Goal: Transaction & Acquisition: Purchase product/service

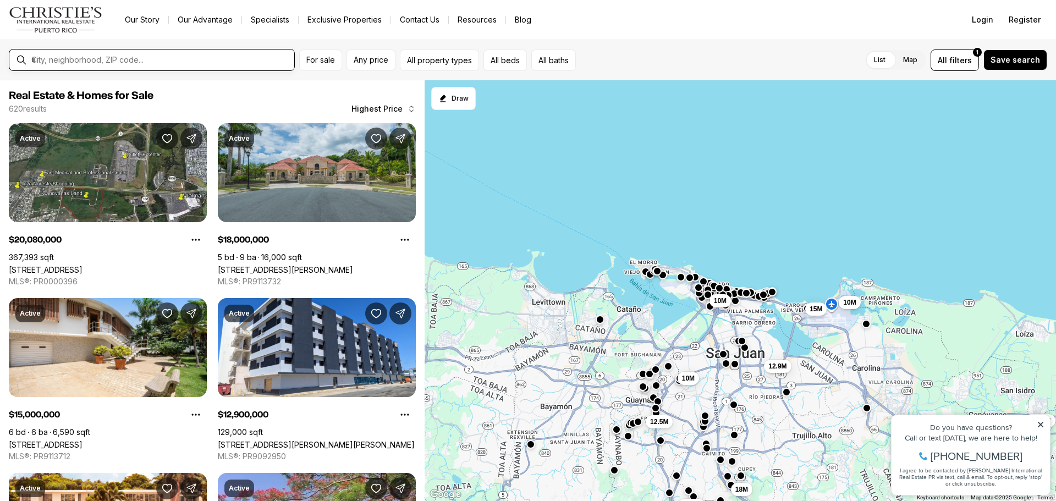
click at [95, 62] on input "text" at bounding box center [160, 60] width 258 height 10
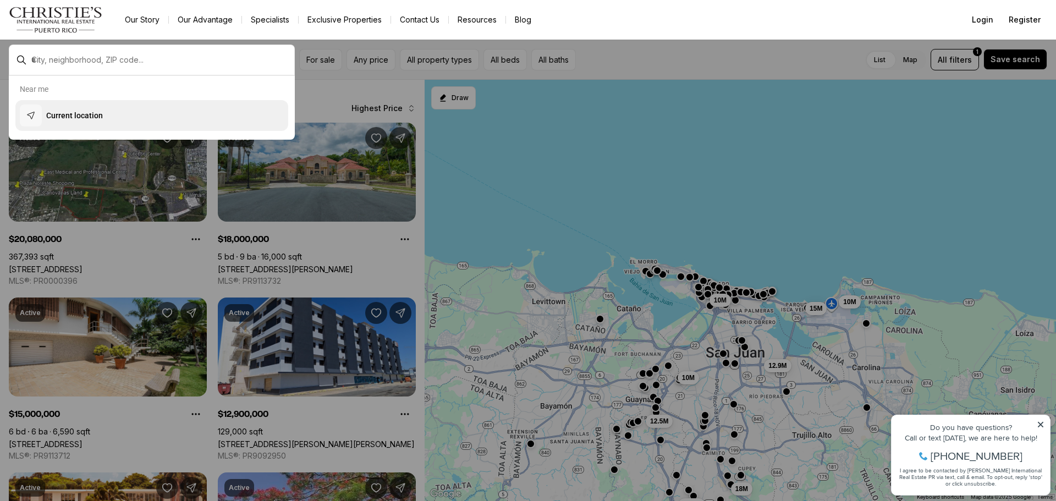
click at [89, 112] on p "Current location" at bounding box center [74, 115] width 57 height 11
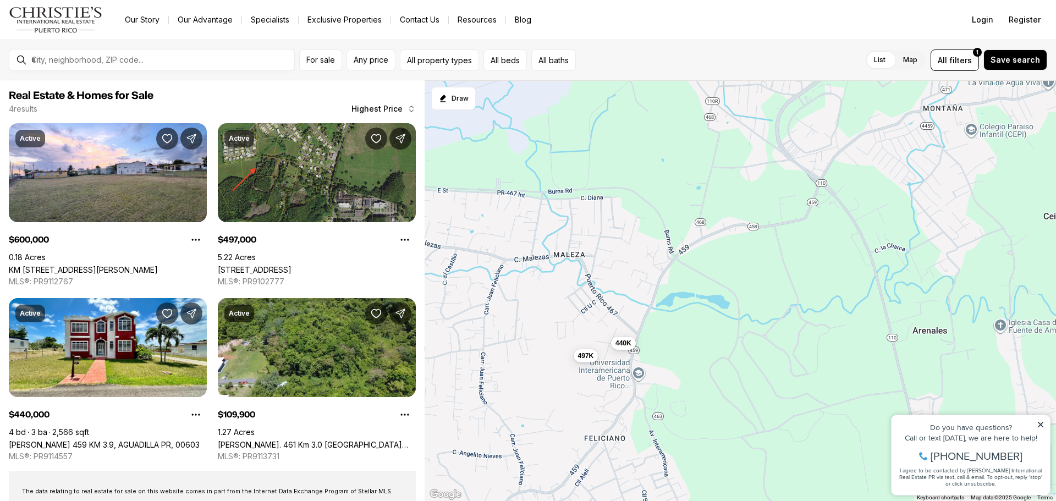
drag, startPoint x: 676, startPoint y: 263, endPoint x: 462, endPoint y: 507, distance: 324.2
click at [462, 500] on html "Go to: Homepage Our Story Our Advantage Specialists Exclusive Properties Contac…" at bounding box center [528, 250] width 1056 height 501
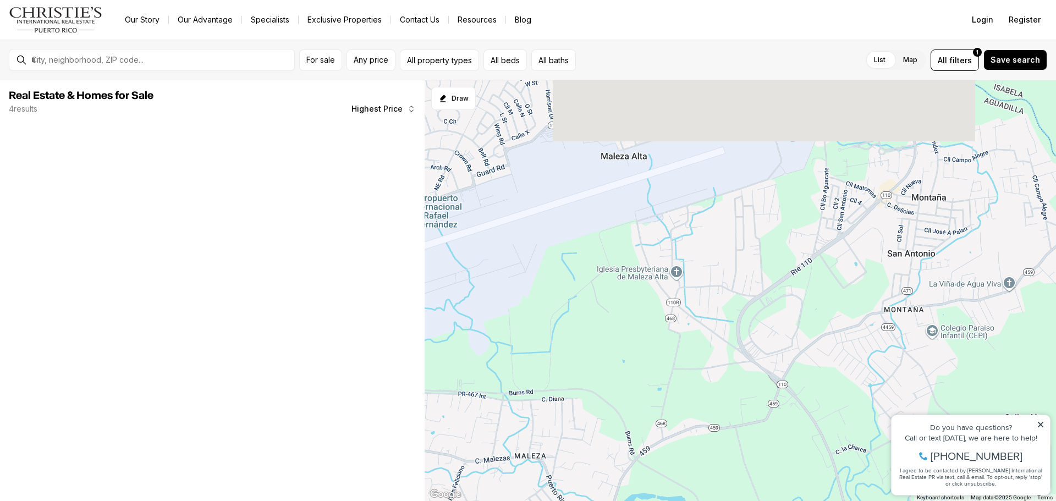
drag, startPoint x: 830, startPoint y: 328, endPoint x: 834, endPoint y: 470, distance: 141.9
click at [834, 470] on div "497K 440K" at bounding box center [739, 290] width 631 height 421
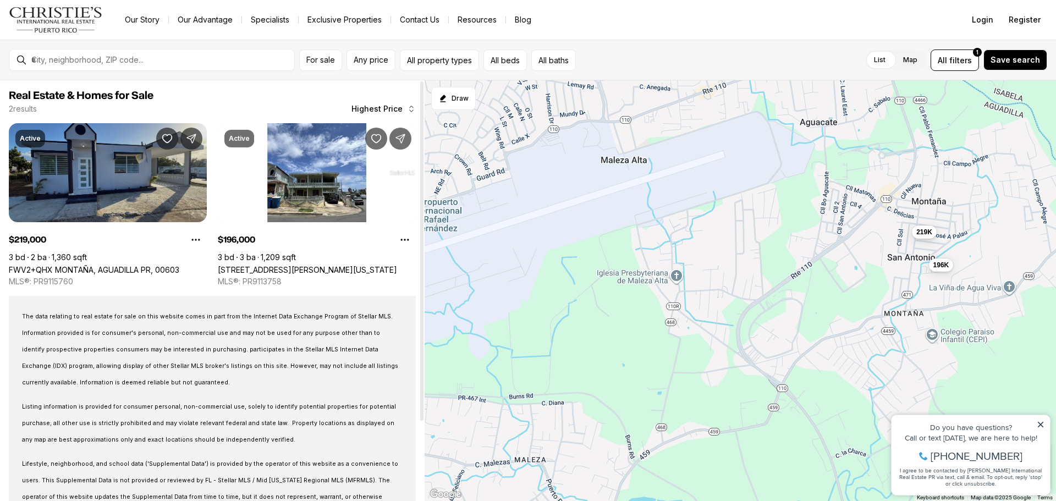
click at [136, 265] on link "FWV2+QHX MONTAÑA, AGUADILLA PR, 00603" at bounding box center [94, 269] width 170 height 9
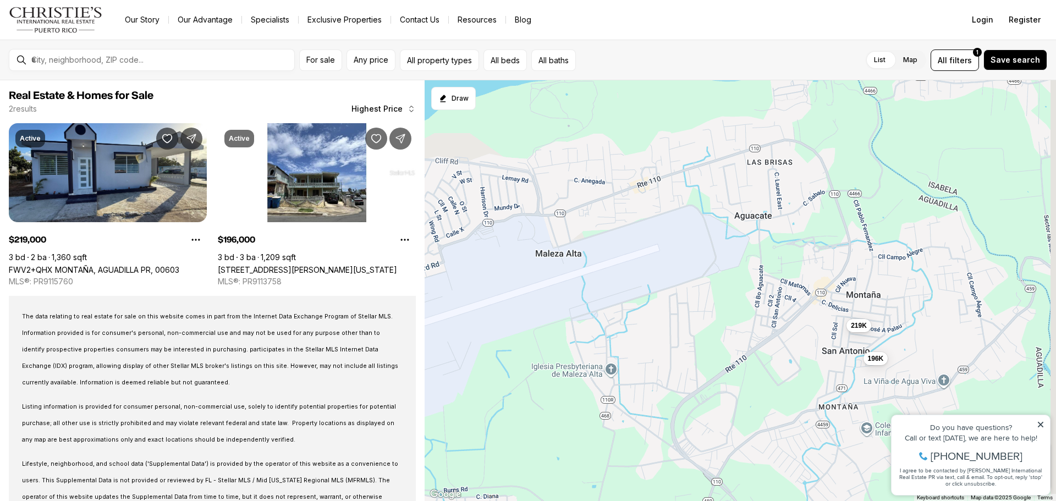
drag, startPoint x: 800, startPoint y: 260, endPoint x: 730, endPoint y: 360, distance: 122.0
click at [730, 360] on div "219K 196K" at bounding box center [739, 290] width 631 height 421
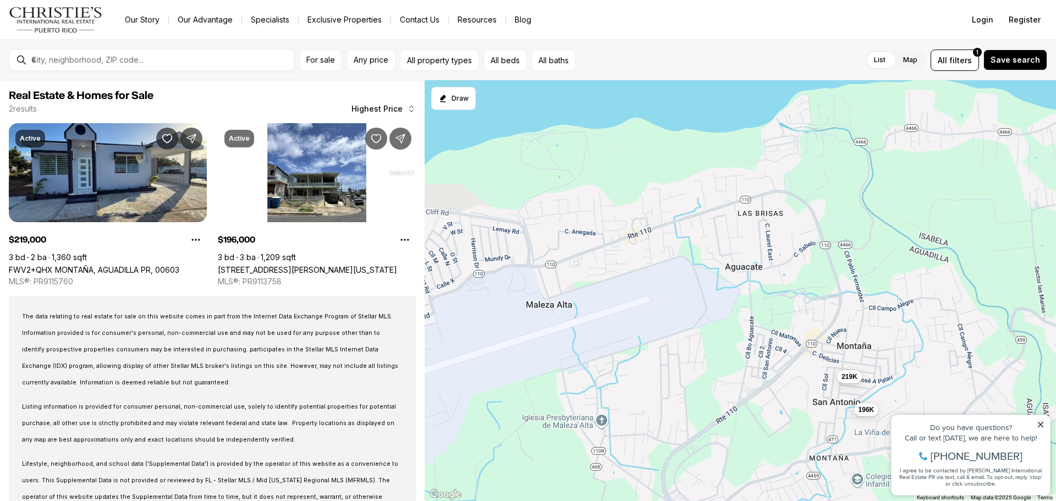
drag, startPoint x: 787, startPoint y: 211, endPoint x: 785, endPoint y: 343, distance: 132.0
click at [785, 343] on div "219K 196K" at bounding box center [739, 290] width 631 height 421
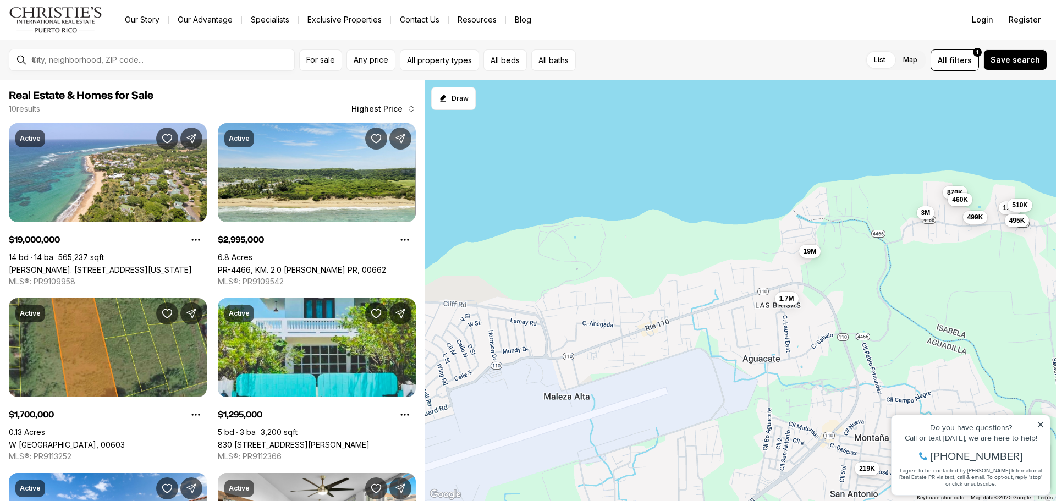
drag, startPoint x: 628, startPoint y: 352, endPoint x: 636, endPoint y: 294, distance: 58.2
click at [633, 313] on div "219K 19M 1.7M 3M 1.3M 870K 510K 499K 495K 460K" at bounding box center [739, 290] width 631 height 421
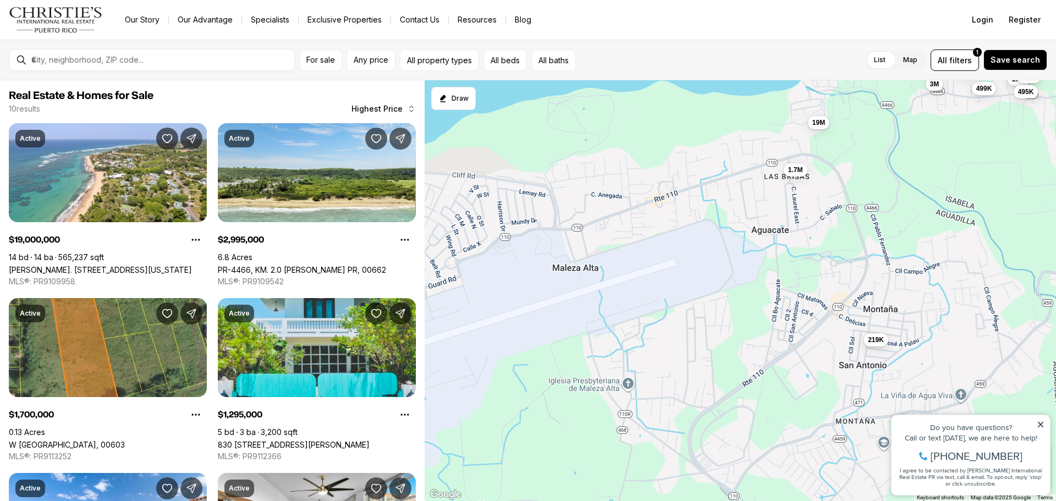
drag, startPoint x: 636, startPoint y: 294, endPoint x: 636, endPoint y: 206, distance: 88.0
click at [639, 209] on div "219K 19M 1.7M 3M 1.3M 870K 510K 499K 495K 460K" at bounding box center [739, 290] width 631 height 421
click at [639, 207] on div "219K 19M 1.7M 3M 1.3M 870K 510K 499K 495K 460K" at bounding box center [739, 290] width 631 height 421
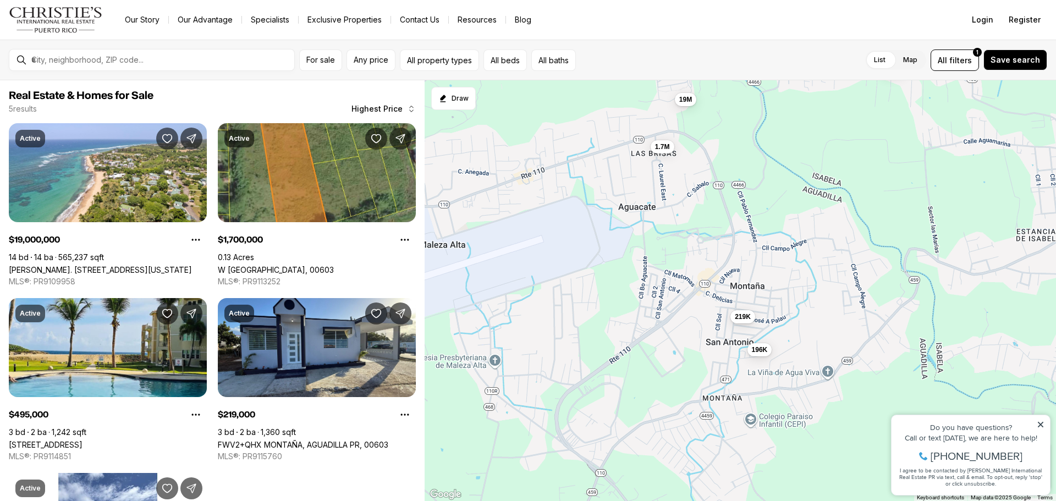
drag, startPoint x: 982, startPoint y: 307, endPoint x: 779, endPoint y: 300, distance: 203.6
click at [817, 291] on div "219K 19M 1.7M 495K 196K" at bounding box center [739, 290] width 631 height 421
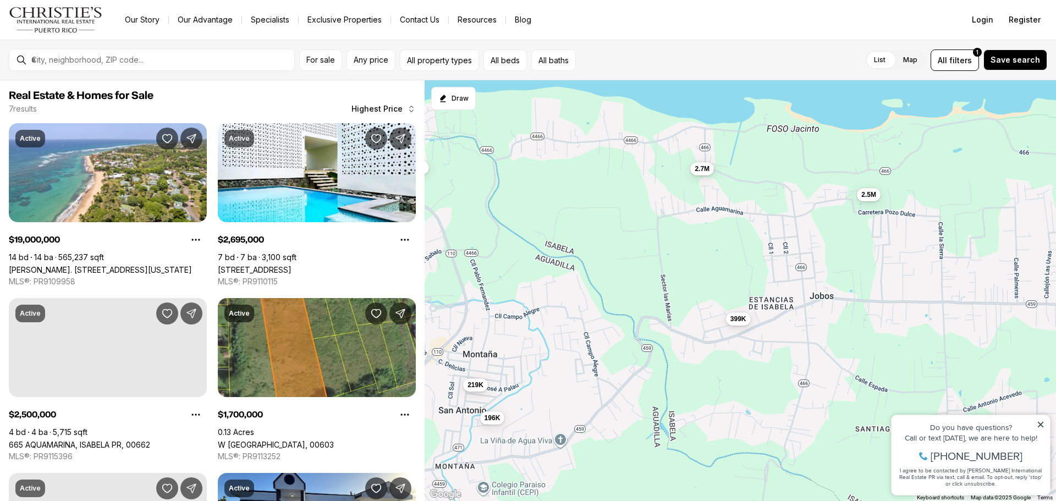
drag, startPoint x: 984, startPoint y: 200, endPoint x: 802, endPoint y: 266, distance: 194.3
click at [802, 266] on div "219K 19M 1.7M 196K 2.7M 2.5M 399K" at bounding box center [739, 290] width 631 height 421
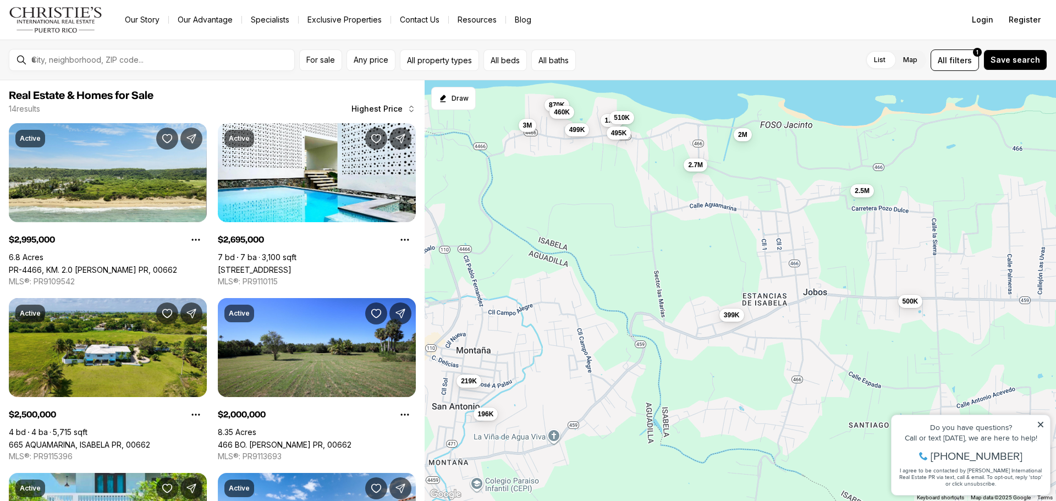
drag, startPoint x: 753, startPoint y: 404, endPoint x: 641, endPoint y: 334, distance: 132.9
click at [725, 387] on div "219K 196K 2.7M 2.5M 399K 3M 2M 1.3M 870K 510K 500K 499K 495K 460K" at bounding box center [739, 290] width 631 height 421
click at [672, 360] on div "219K 196K 2.7M 2.5M 399K 3M 2M 1.3M 870K 510K 500K 499K 495K 460K" at bounding box center [739, 290] width 631 height 421
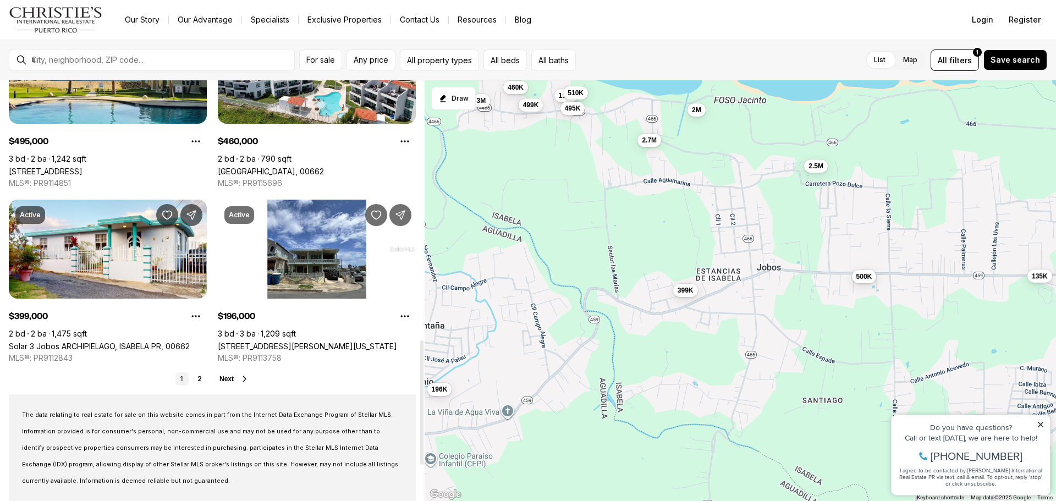
scroll to position [880, 0]
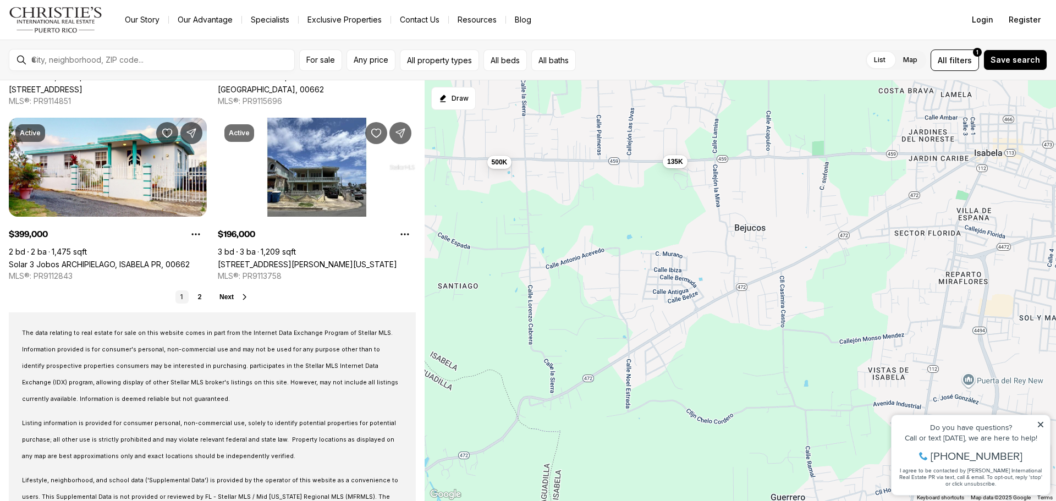
drag, startPoint x: 864, startPoint y: 377, endPoint x: 498, endPoint y: 262, distance: 383.3
click at [498, 262] on div "196K 2.7M 2.5M 399K 3M 2M 1.3M 510K 500K 499K 495K 460K 135K" at bounding box center [739, 290] width 631 height 421
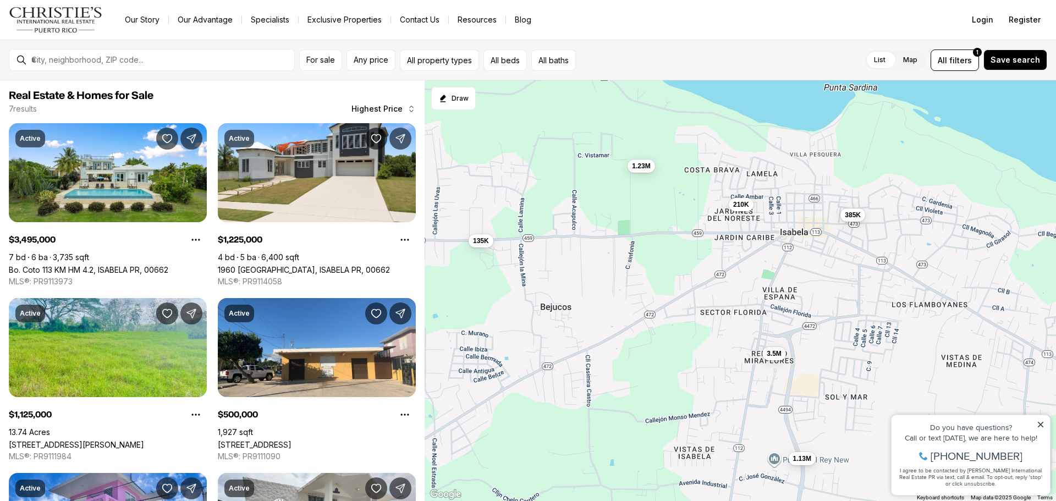
drag, startPoint x: 817, startPoint y: 277, endPoint x: 626, endPoint y: 356, distance: 206.9
click at [626, 356] on div "500K 135K 3.5M 1.23M 1.13M 385K 210K" at bounding box center [739, 290] width 631 height 421
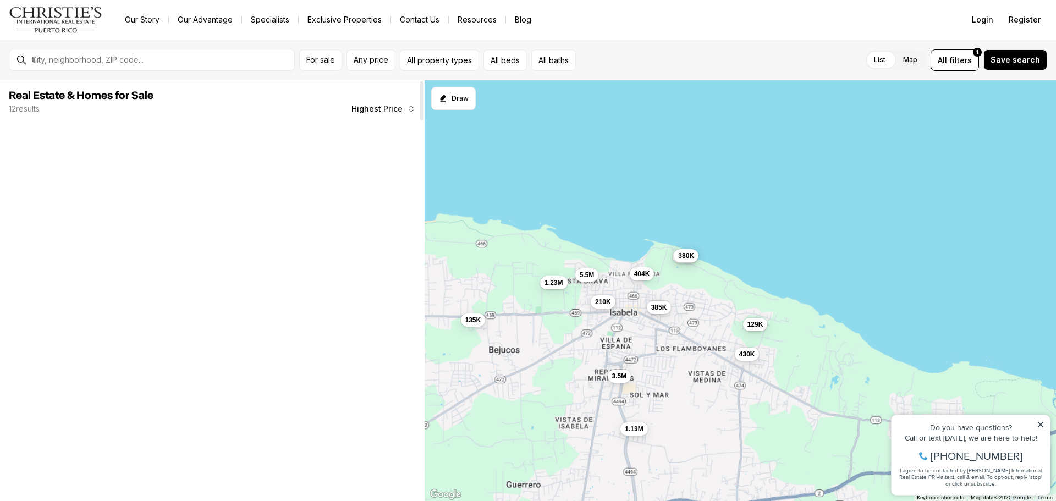
drag, startPoint x: 478, startPoint y: 387, endPoint x: 531, endPoint y: 365, distance: 57.9
click at [488, 384] on div "135K 3.5M 1.23M 1.13M 385K 210K 5.5M 430K 410K 404K 380K 129K" at bounding box center [739, 290] width 631 height 421
click at [516, 371] on div "135K 3.5M 1.23M 1.13M 385K 210K 5.5M 430K 410K 404K 380K 129K" at bounding box center [739, 290] width 631 height 421
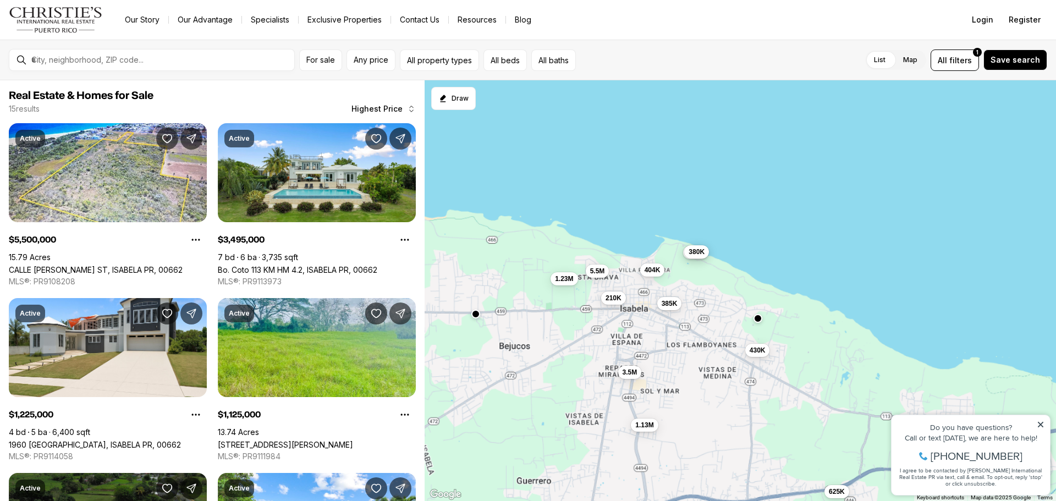
click at [531, 365] on div "3.5M 1.23M 1.13M 385K 210K 5.5M 430K 410K 404K 380K 650K 625K" at bounding box center [739, 290] width 631 height 421
click at [670, 302] on span "385K" at bounding box center [669, 302] width 16 height 9
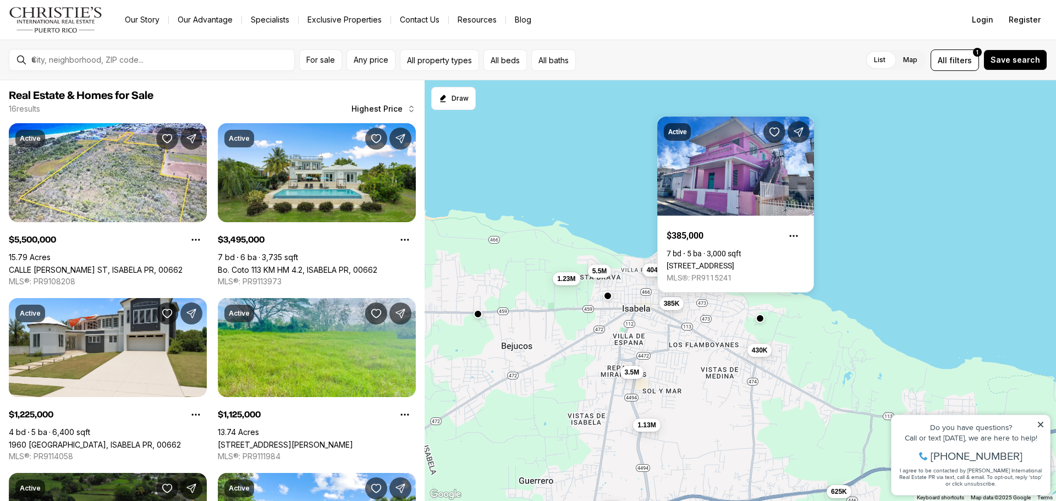
drag, startPoint x: 599, startPoint y: 318, endPoint x: 613, endPoint y: 318, distance: 14.3
click at [610, 318] on div "3.5M 1.23M 1.13M 385K 5.5M 430K 410K 404K 380K 650K 625K 280K" at bounding box center [739, 290] width 631 height 421
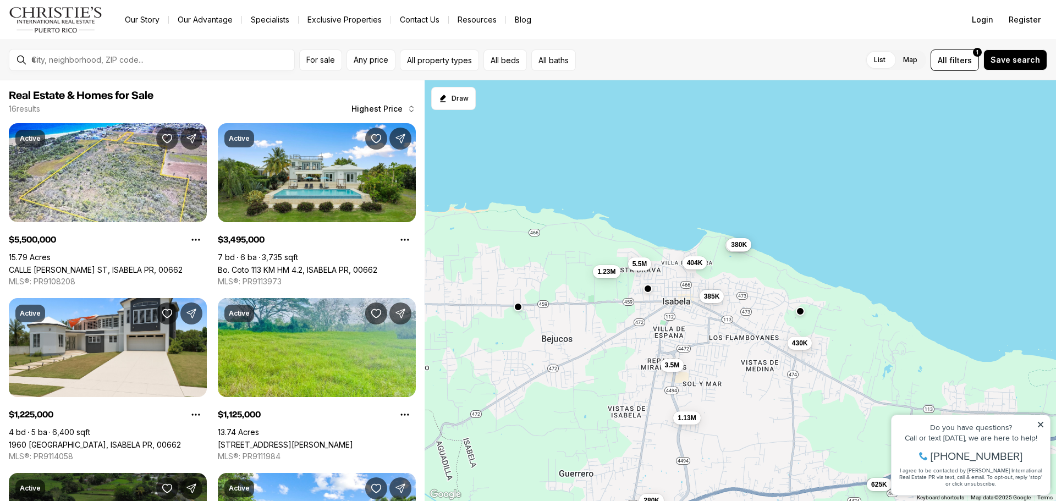
drag, startPoint x: 628, startPoint y: 313, endPoint x: 652, endPoint y: 300, distance: 26.6
click at [648, 304] on div "3.5M 1.23M 1.13M 385K 5.5M 430K 410K 404K 380K 650K 625K 280K" at bounding box center [739, 290] width 631 height 421
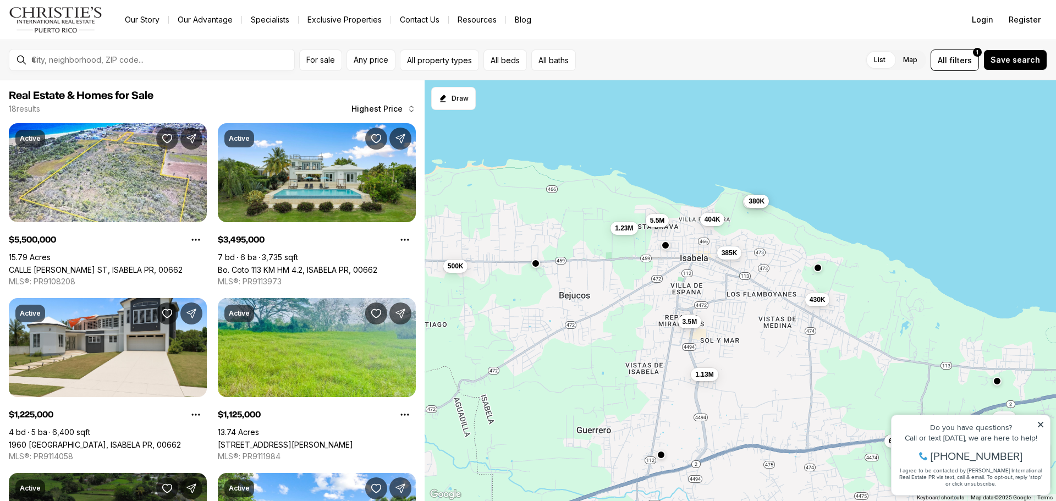
drag, startPoint x: 522, startPoint y: 350, endPoint x: 538, endPoint y: 310, distance: 42.5
click at [537, 310] on div "3.5M 1.23M 1.13M 385K 5.5M 430K 410K 404K 380K 650K 625K 500K" at bounding box center [739, 290] width 631 height 421
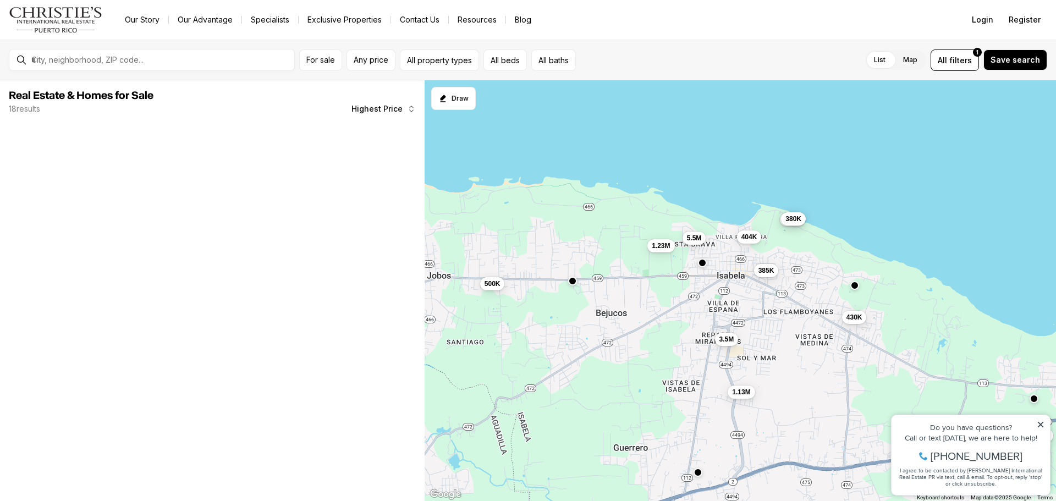
drag, startPoint x: 501, startPoint y: 311, endPoint x: 556, endPoint y: 337, distance: 60.3
click at [556, 337] on div "3.5M 1.23M 1.13M 385K 5.5M 430K 410K 404K 380K 650K 625K 500K" at bounding box center [739, 290] width 631 height 421
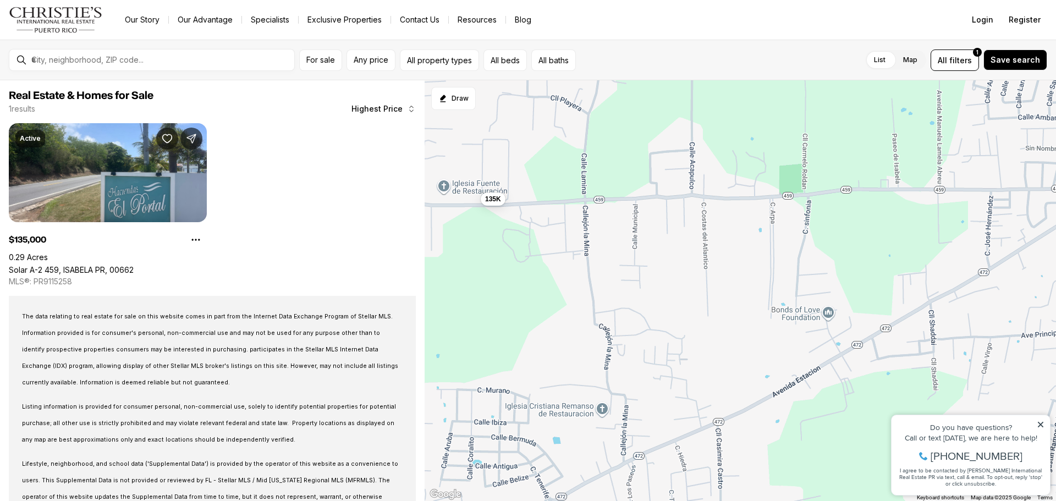
drag, startPoint x: 699, startPoint y: 349, endPoint x: 572, endPoint y: 343, distance: 127.2
click at [572, 343] on div "135K" at bounding box center [739, 290] width 631 height 421
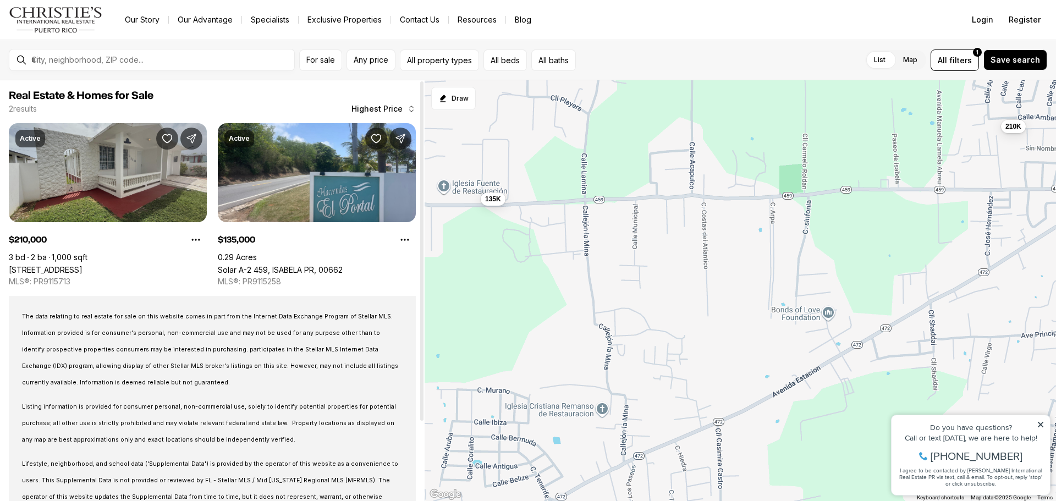
click at [82, 265] on link "[STREET_ADDRESS]" at bounding box center [46, 269] width 74 height 9
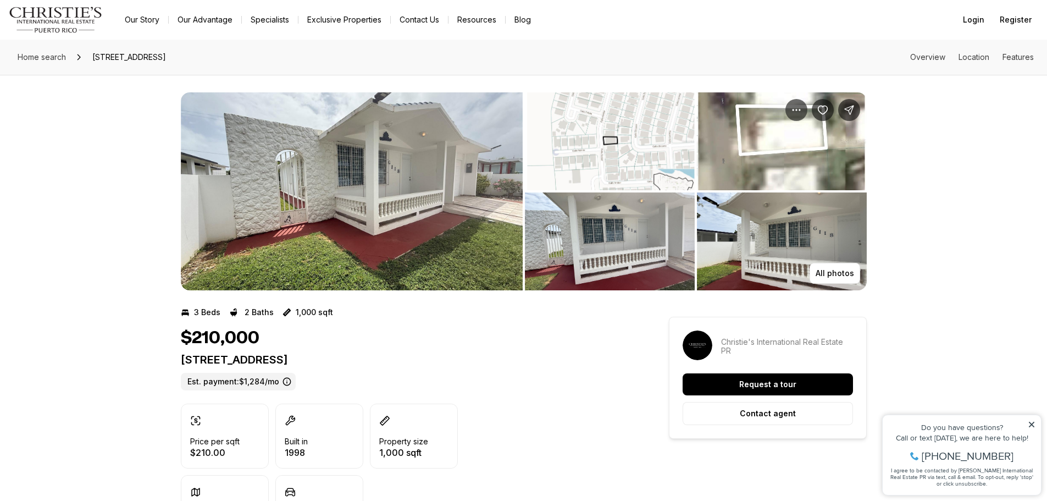
drag, startPoint x: 338, startPoint y: 240, endPoint x: 144, endPoint y: 209, distance: 196.4
click at [145, 209] on div "All photos" at bounding box center [523, 183] width 1047 height 216
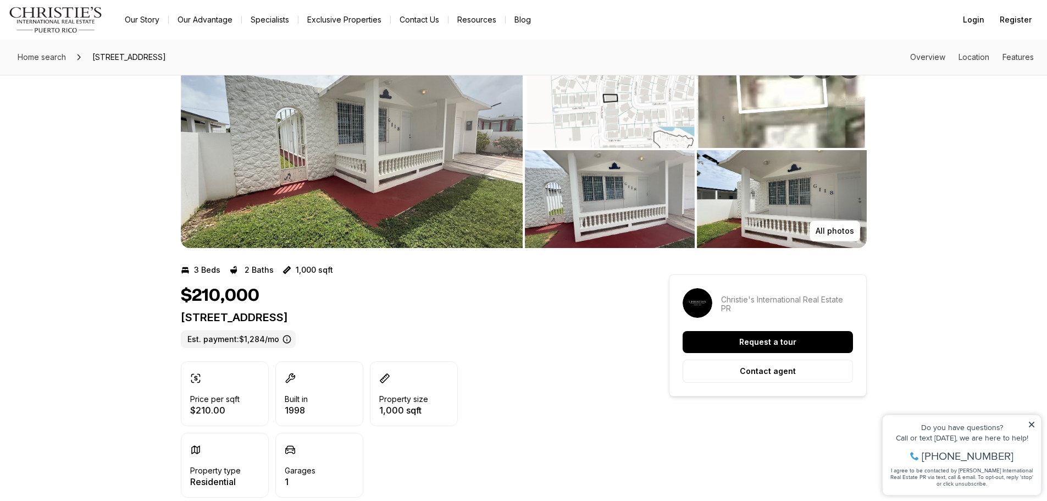
scroll to position [55, 0]
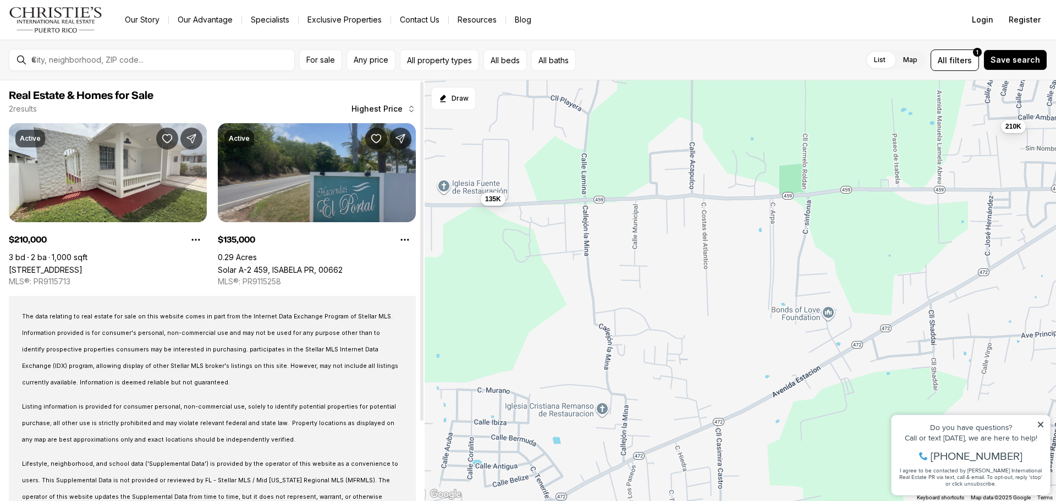
click at [343, 265] on link "Solar A-2 459, ISABELA PR, 00662" at bounding box center [280, 269] width 125 height 9
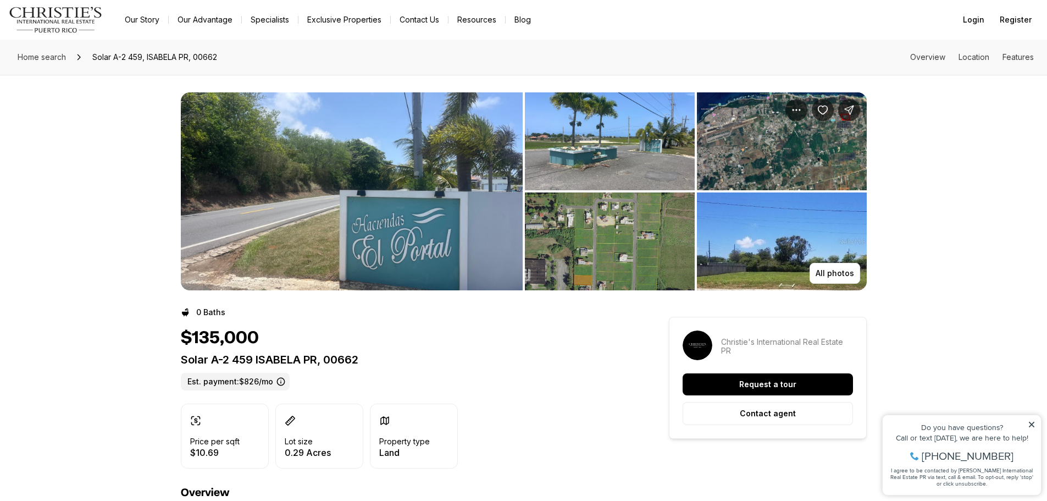
drag, startPoint x: 586, startPoint y: 264, endPoint x: 561, endPoint y: 243, distance: 32.4
click at [561, 243] on img "View image gallery" at bounding box center [610, 241] width 170 height 98
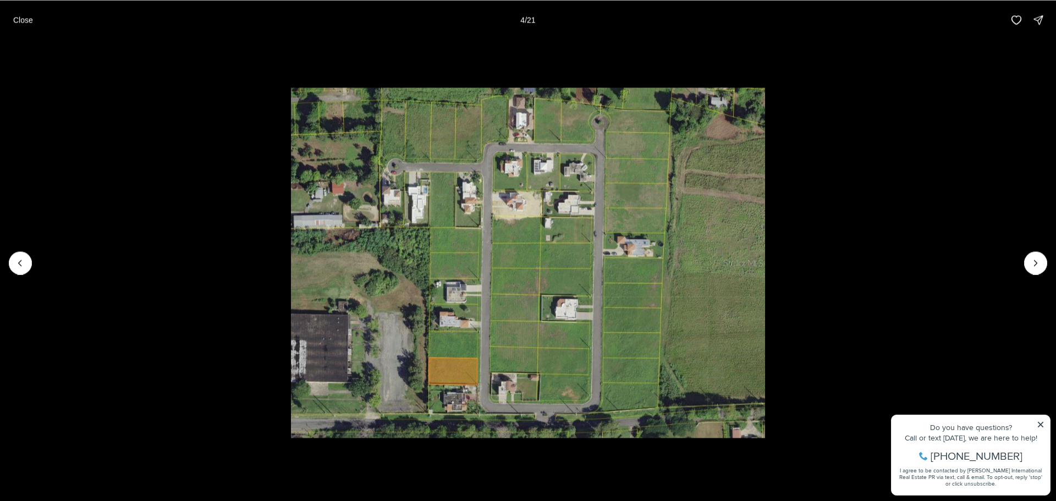
click at [1041, 422] on li "4 of 21" at bounding box center [528, 263] width 1056 height 446
click at [24, 22] on p "Close" at bounding box center [23, 19] width 20 height 9
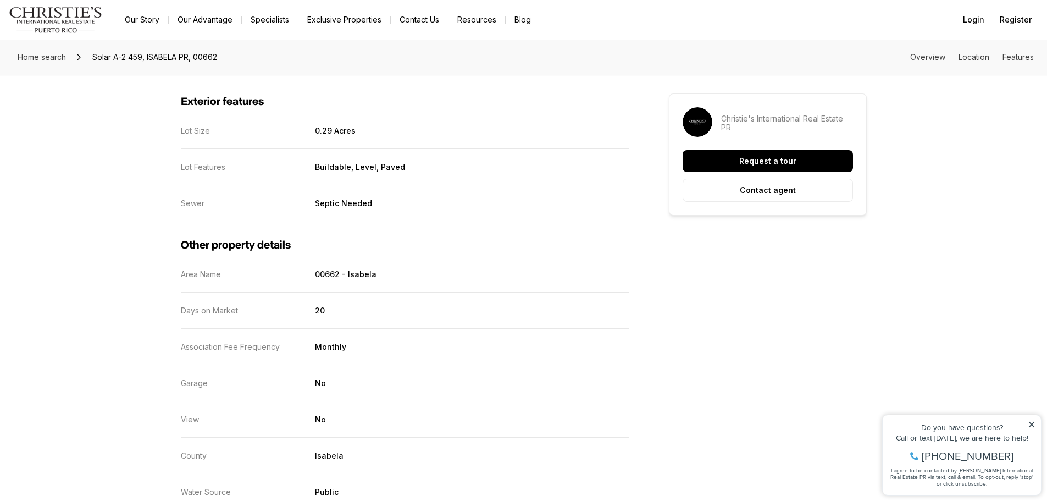
scroll to position [1113, 0]
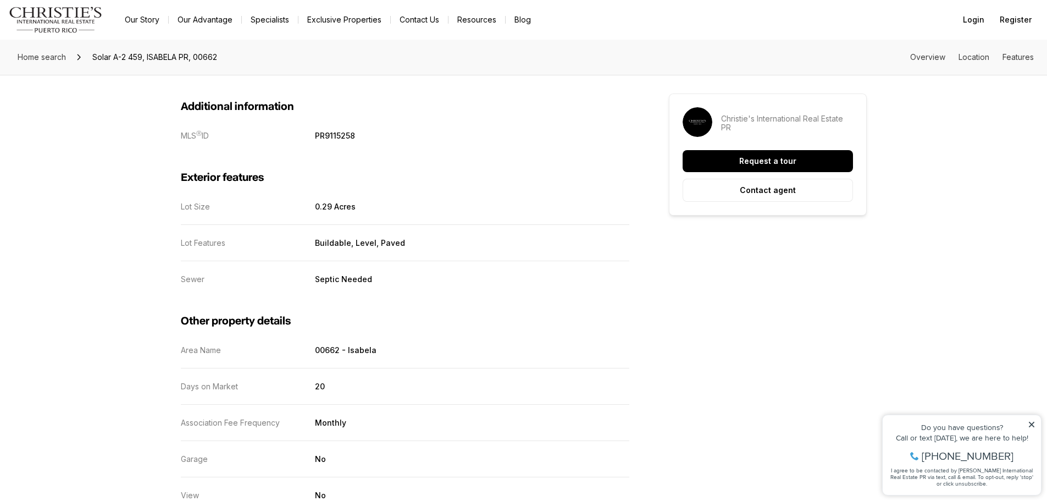
click at [1030, 428] on icon at bounding box center [1032, 425] width 8 height 8
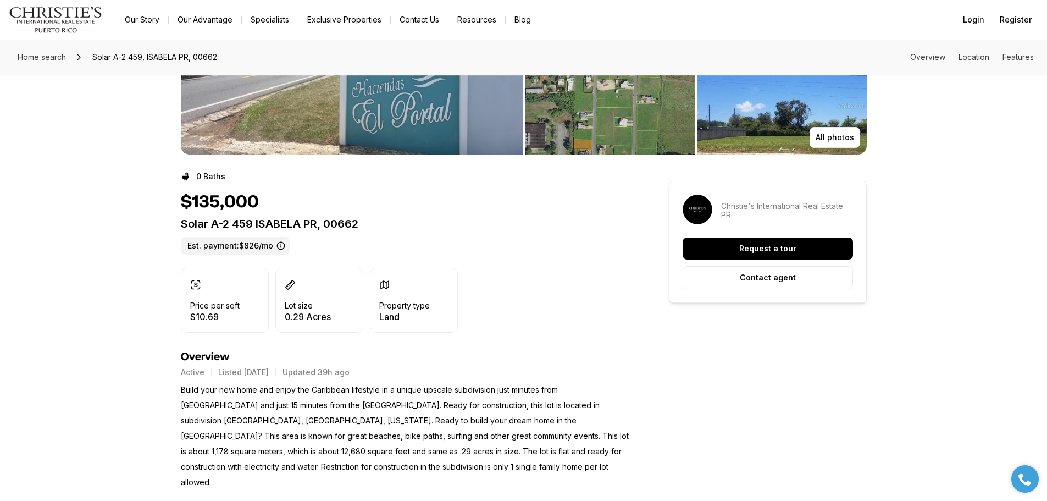
scroll to position [69, 0]
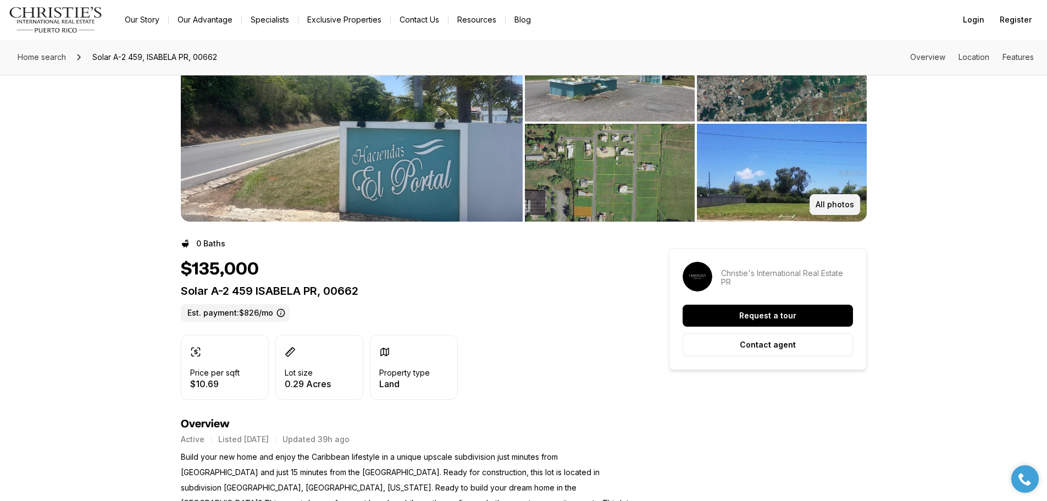
click at [820, 196] on button "All photos" at bounding box center [835, 204] width 51 height 21
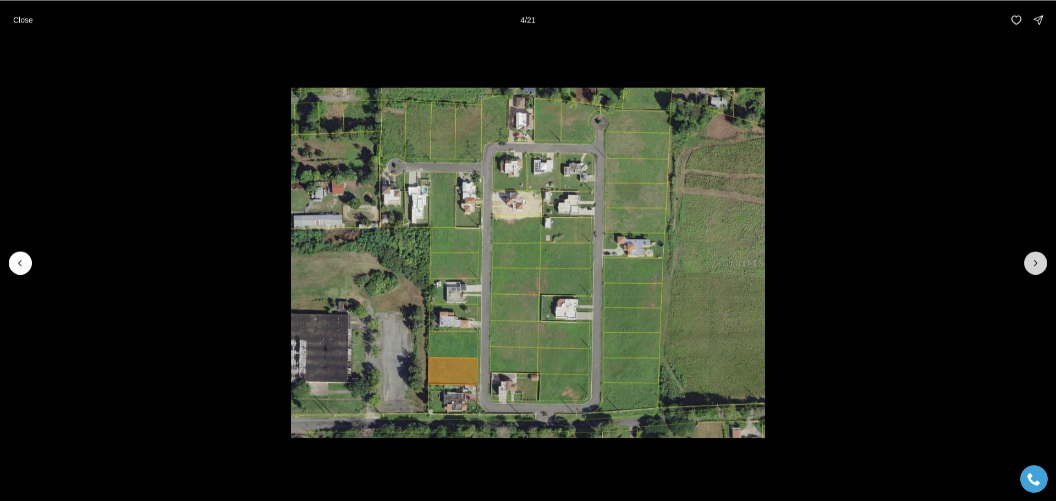
click at [1033, 269] on button "Next slide" at bounding box center [1035, 262] width 23 height 23
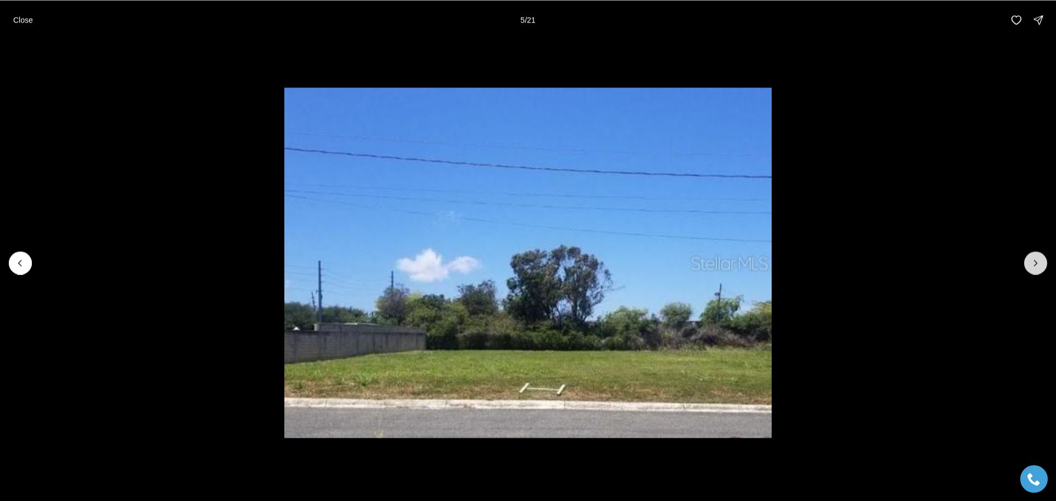
click at [1033, 269] on button "Next slide" at bounding box center [1035, 262] width 23 height 23
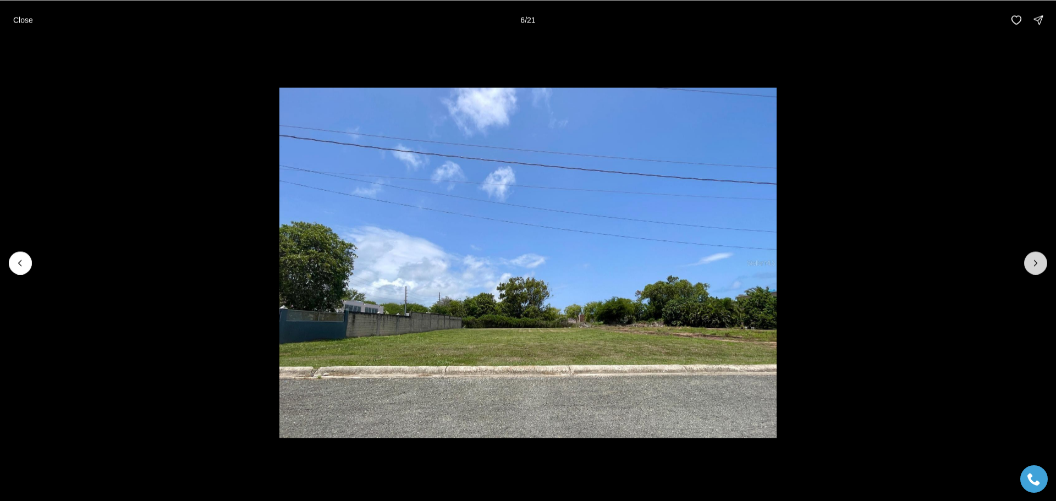
click at [1033, 269] on button "Next slide" at bounding box center [1035, 262] width 23 height 23
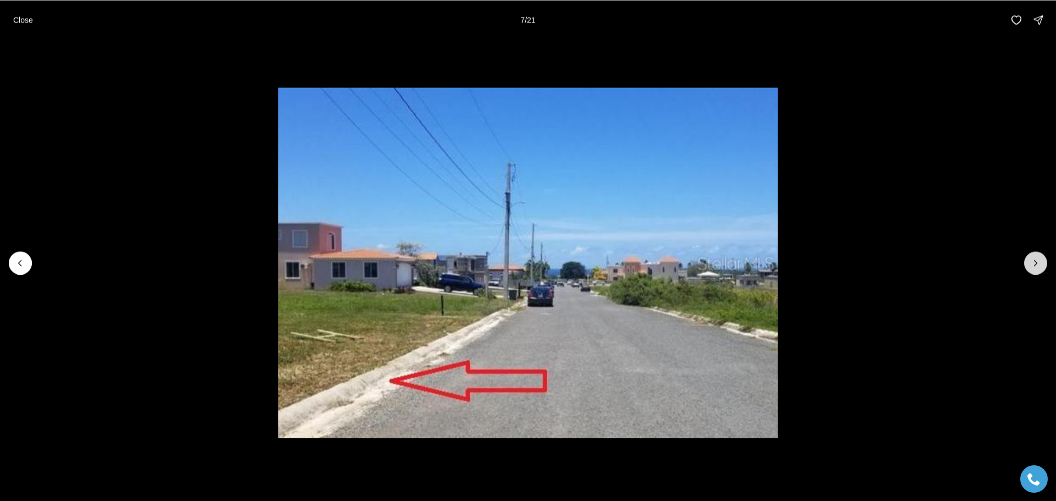
click at [1033, 269] on button "Next slide" at bounding box center [1035, 262] width 23 height 23
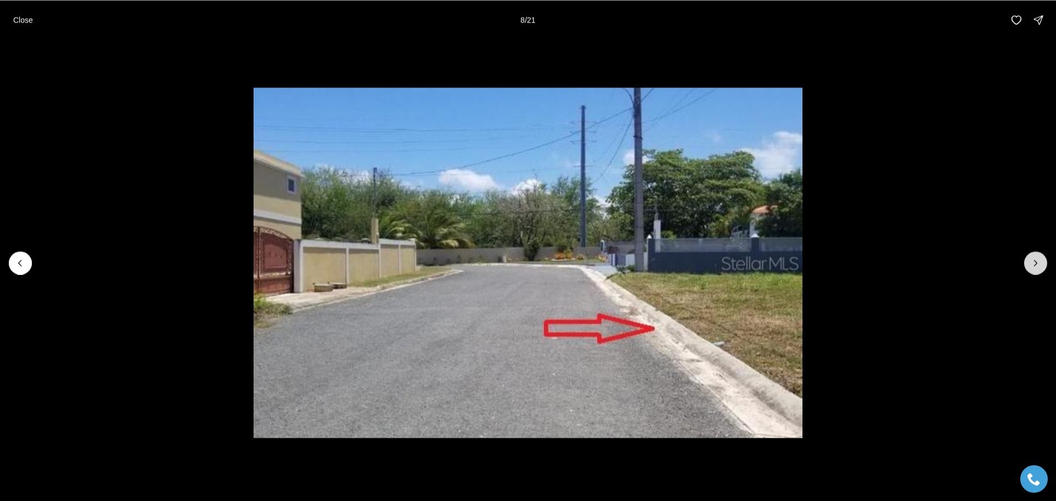
click at [1033, 269] on button "Next slide" at bounding box center [1035, 262] width 23 height 23
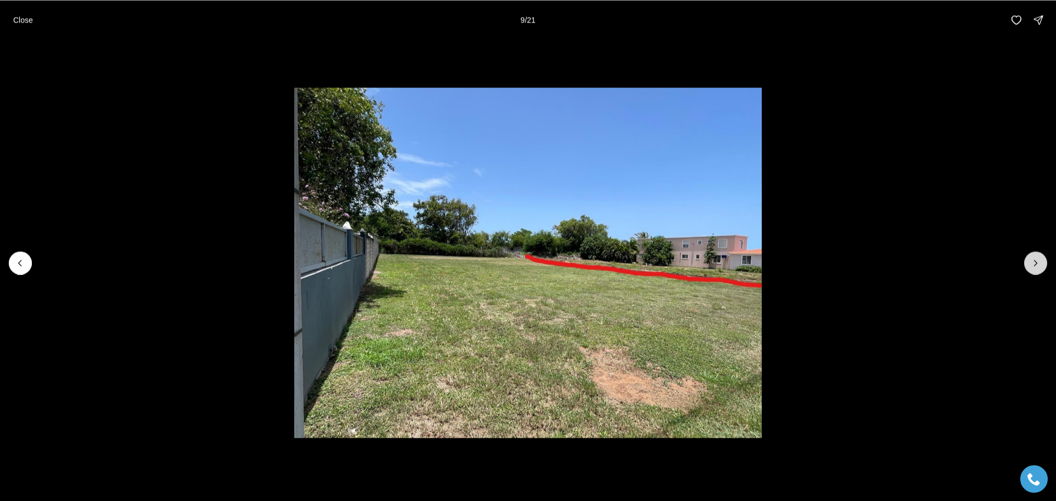
click at [1033, 269] on button "Next slide" at bounding box center [1035, 262] width 23 height 23
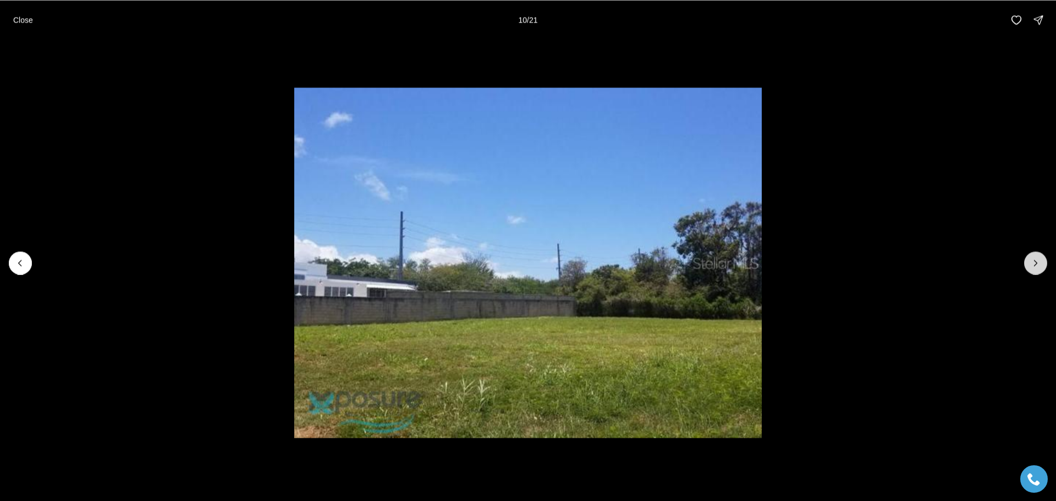
click at [1033, 269] on button "Next slide" at bounding box center [1035, 262] width 23 height 23
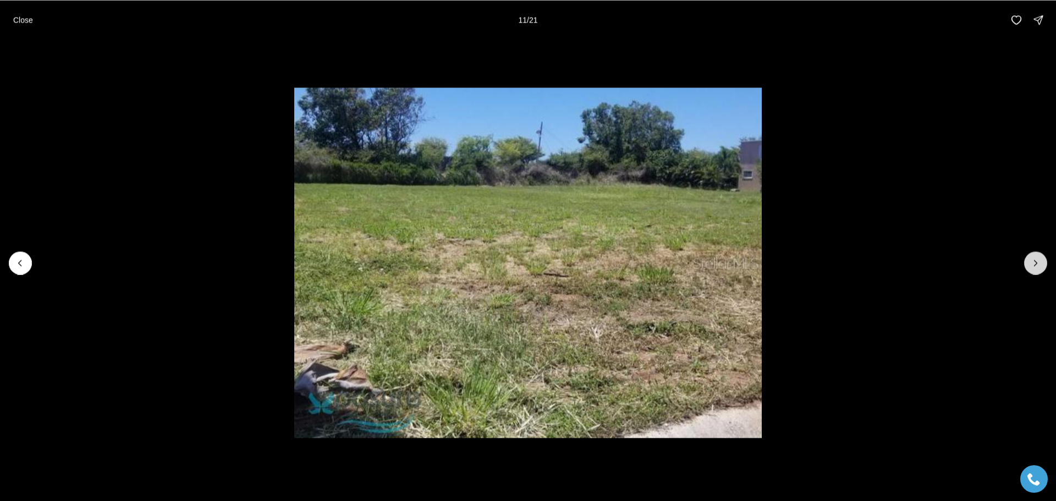
click at [1033, 269] on button "Next slide" at bounding box center [1035, 262] width 23 height 23
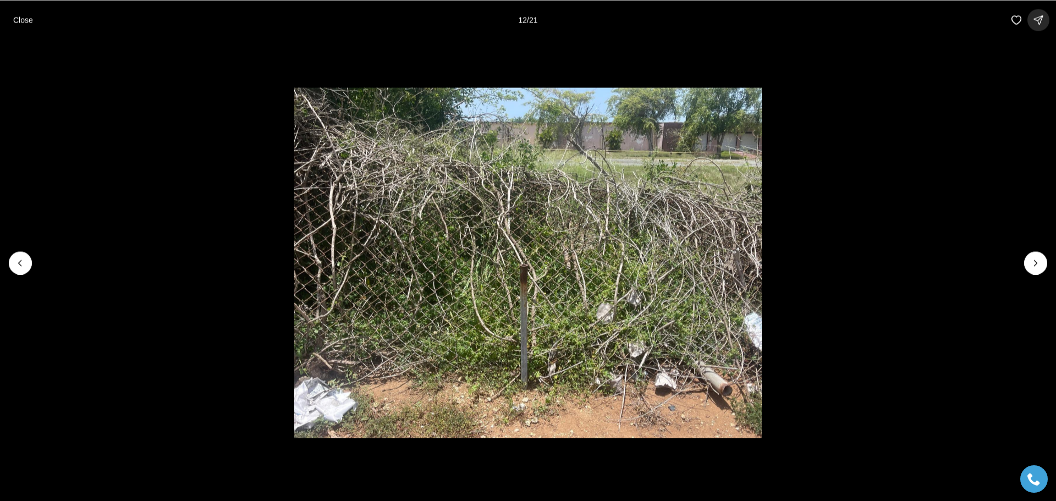
click at [1042, 21] on icon "button" at bounding box center [1038, 19] width 11 height 11
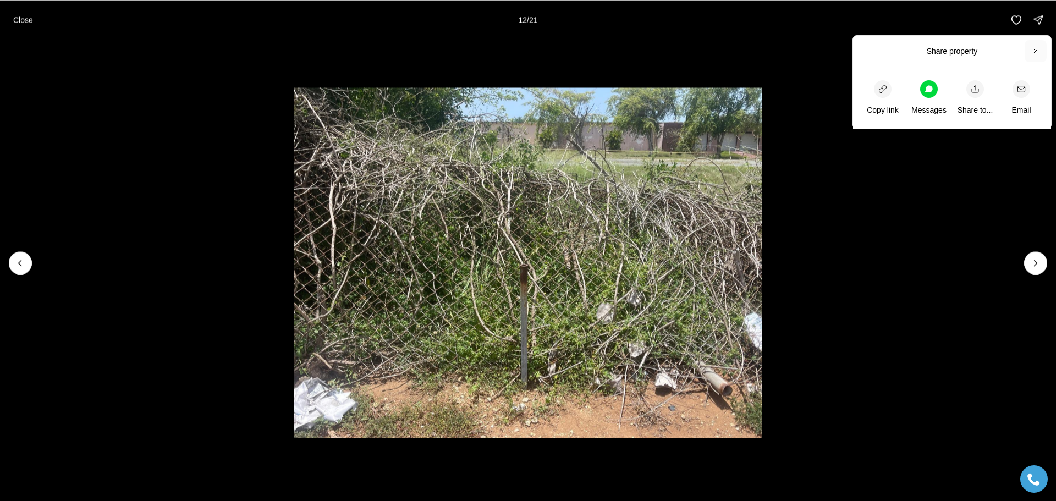
click at [1034, 47] on icon "button" at bounding box center [1035, 51] width 9 height 9
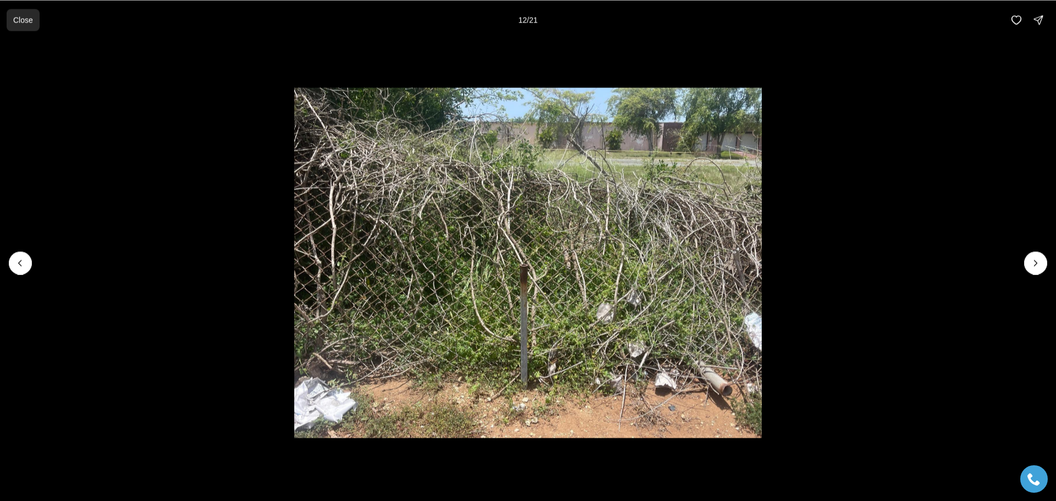
click at [13, 16] on p "Close" at bounding box center [23, 19] width 20 height 9
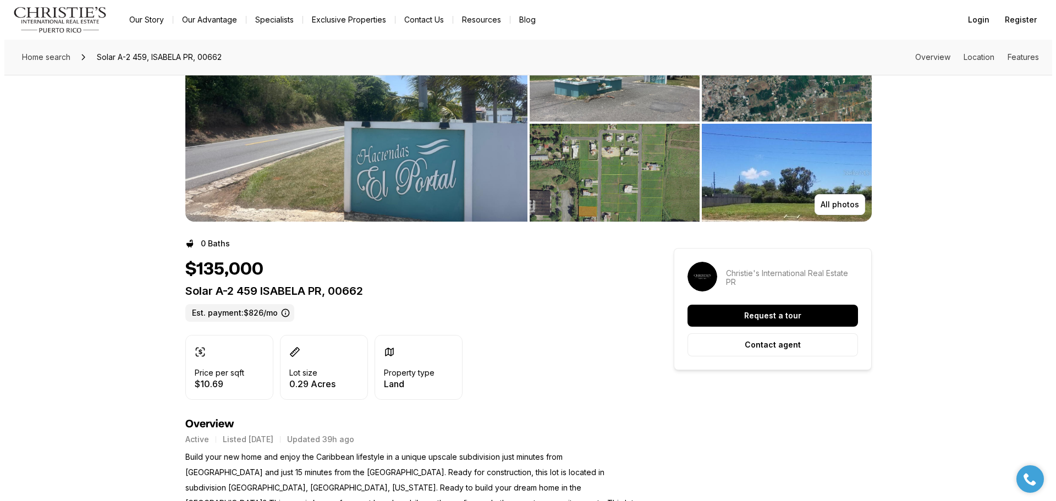
scroll to position [0, 0]
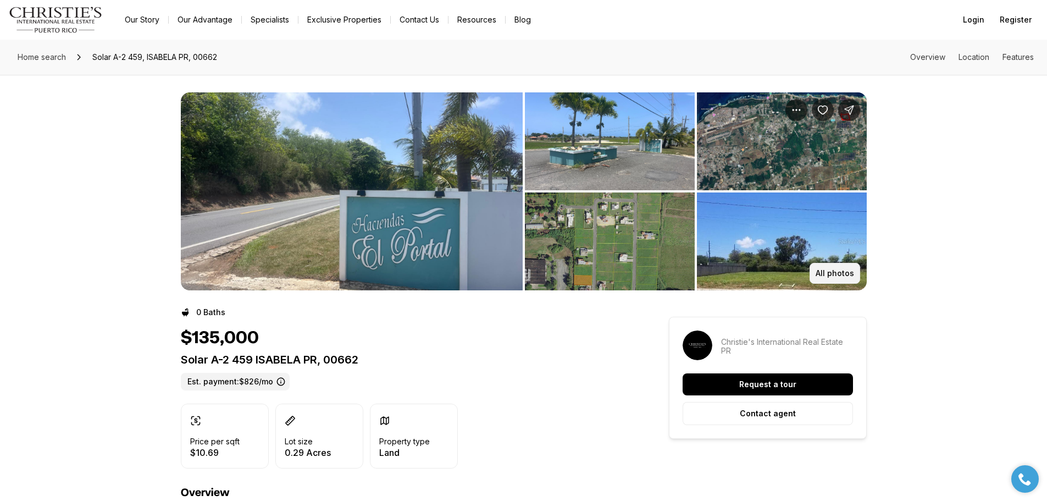
click at [826, 272] on p "All photos" at bounding box center [835, 273] width 38 height 9
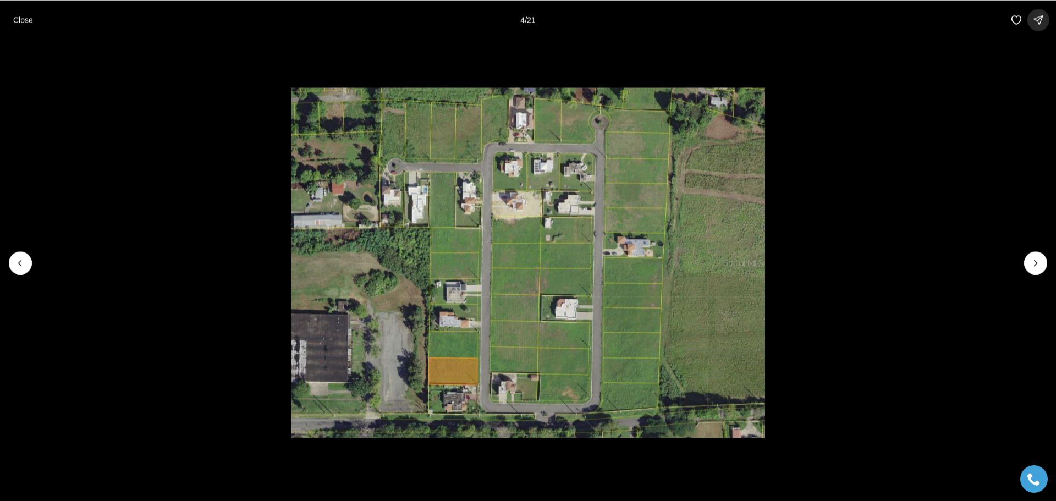
click at [1040, 23] on icon "button" at bounding box center [1038, 19] width 11 height 11
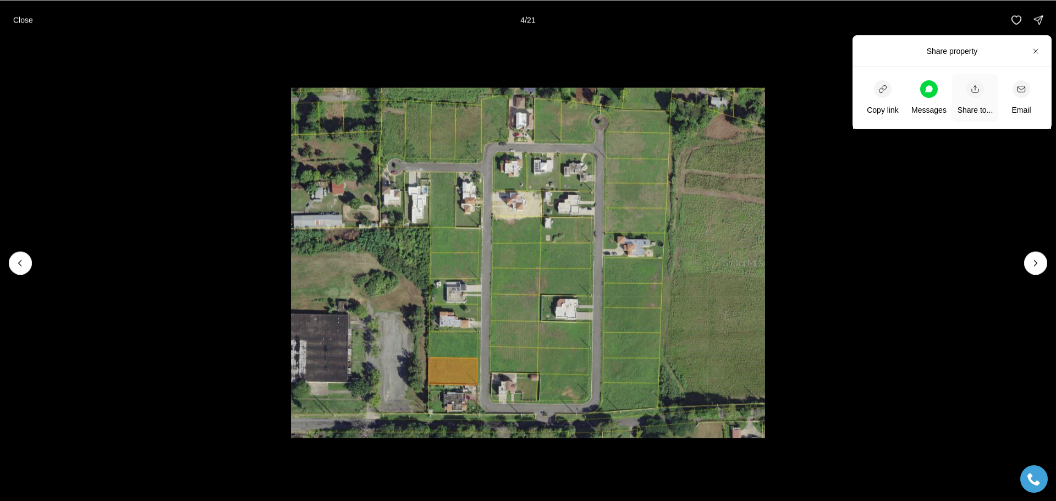
click at [980, 90] on div "button" at bounding box center [975, 89] width 18 height 18
click at [931, 89] on icon at bounding box center [929, 88] width 8 height 7
click at [1018, 91] on icon "button" at bounding box center [1021, 89] width 9 height 9
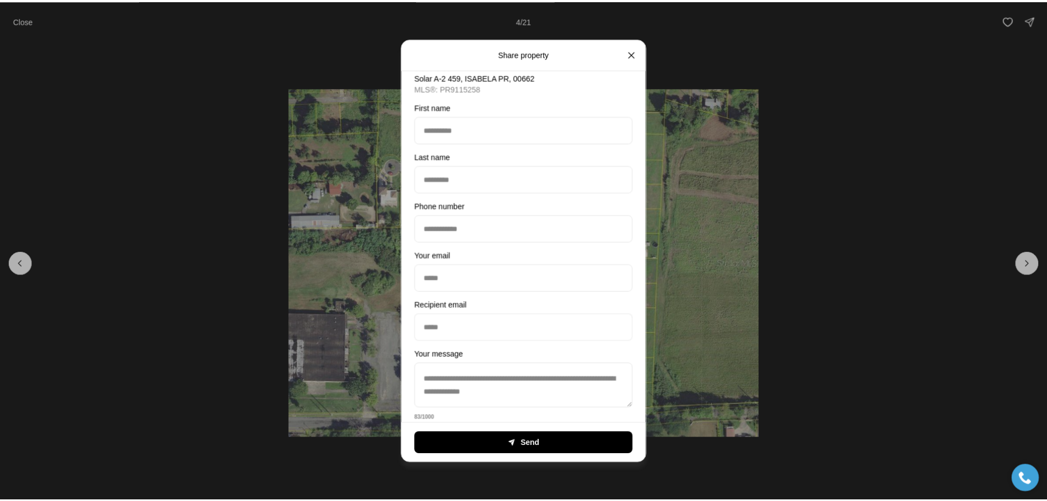
scroll to position [168, 0]
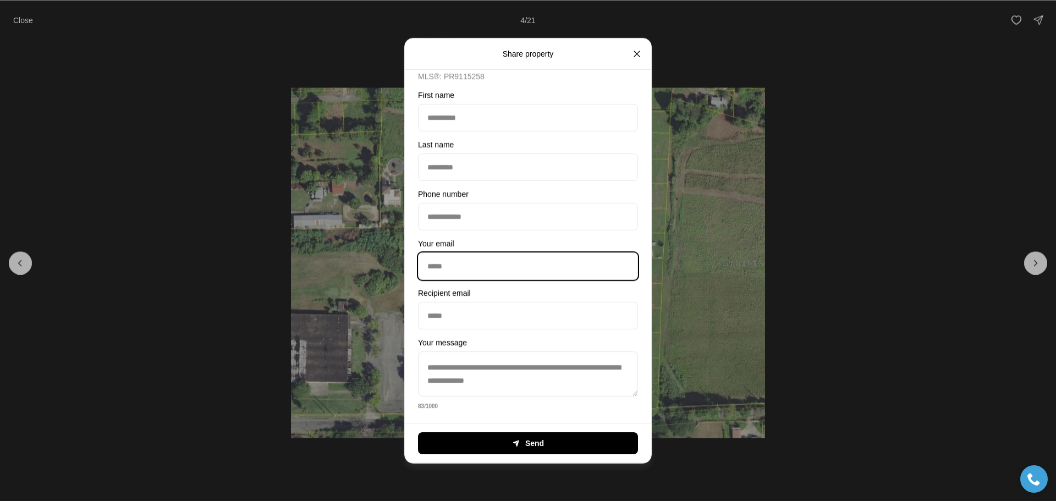
click at [506, 267] on input "Your email" at bounding box center [527, 265] width 219 height 26
type input "**********"
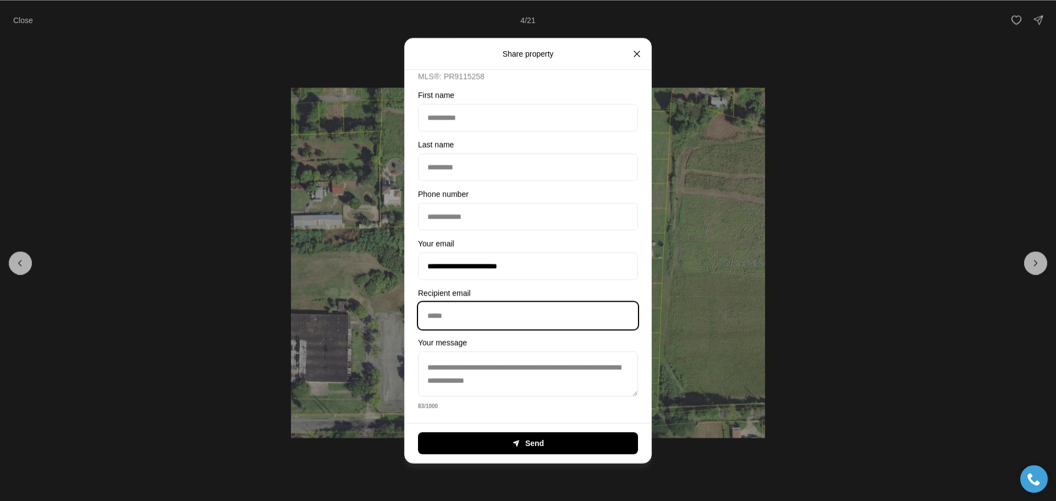
click at [511, 313] on input "Recipient email" at bounding box center [528, 314] width 206 height 13
type input "**********"
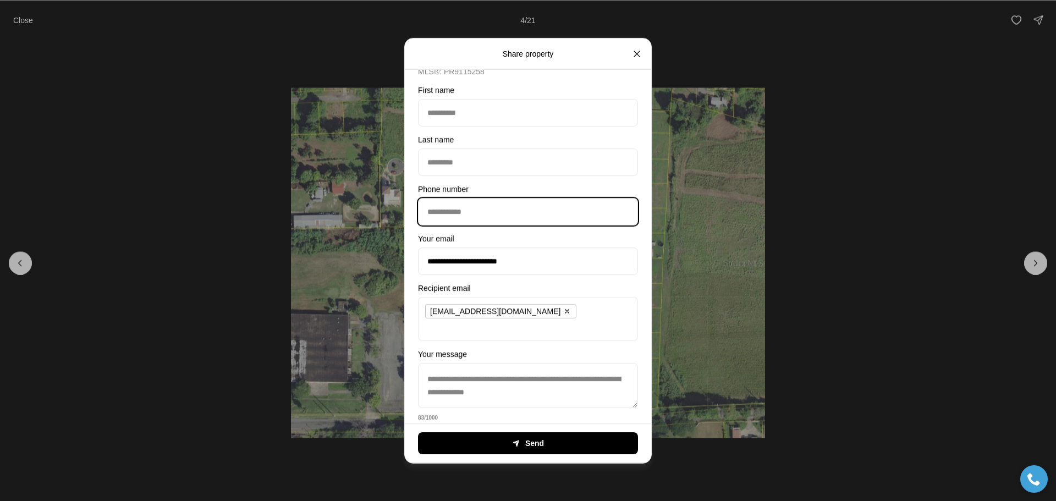
click at [480, 215] on input "Phone number" at bounding box center [527, 211] width 219 height 26
type input "**********"
type input "*******"
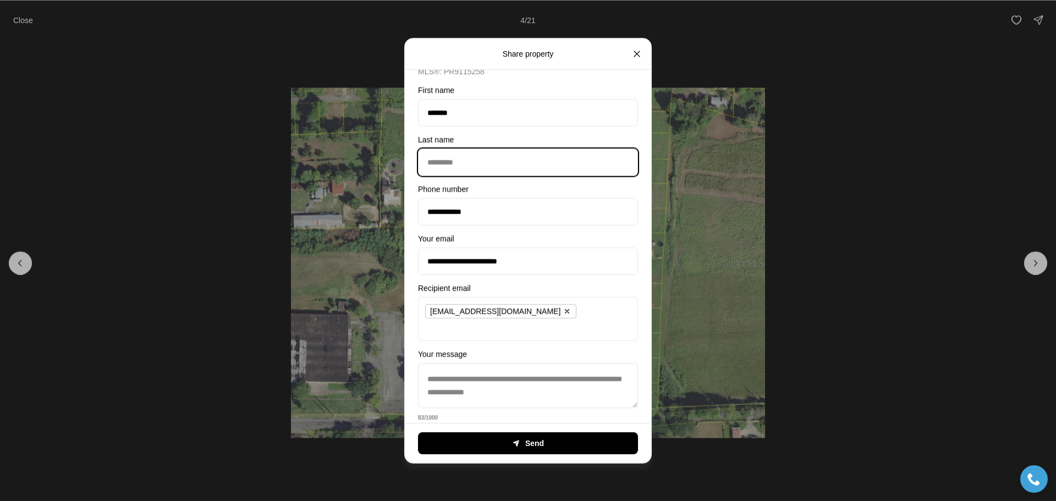
type input "********"
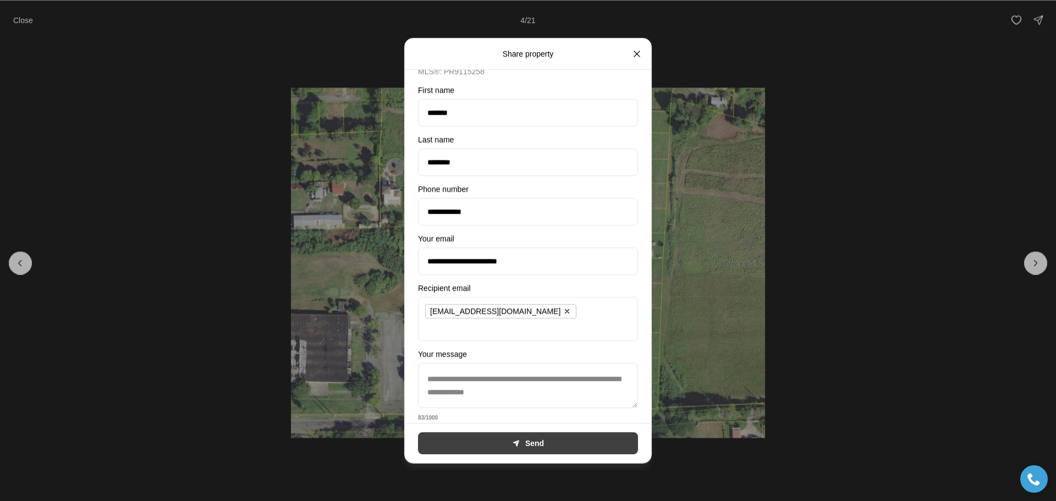
click at [489, 443] on button "Send" at bounding box center [528, 443] width 220 height 22
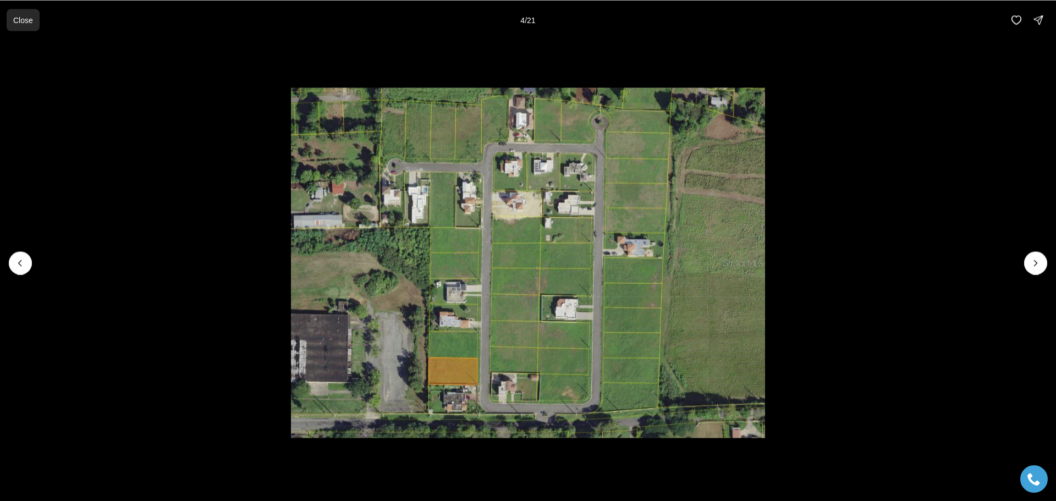
click at [19, 23] on p "Close" at bounding box center [23, 19] width 20 height 9
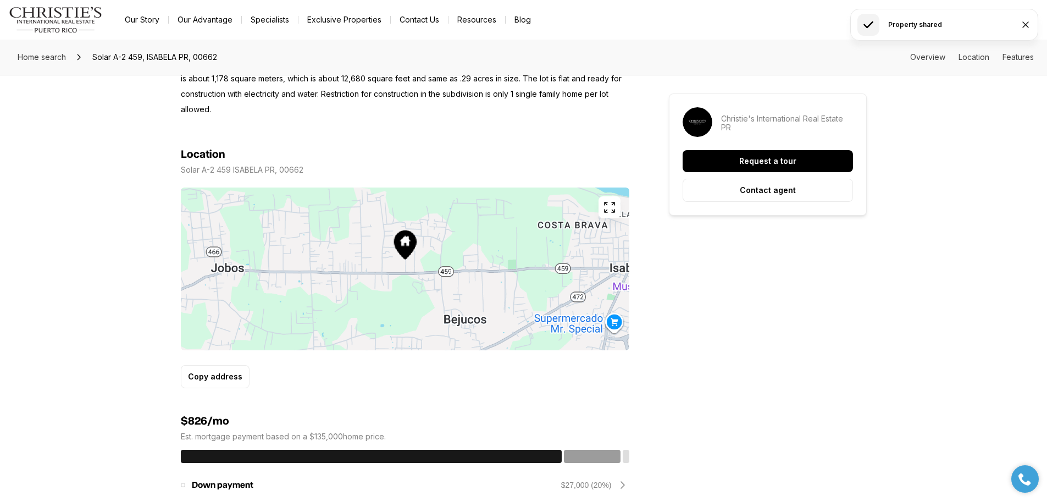
scroll to position [385, 0]
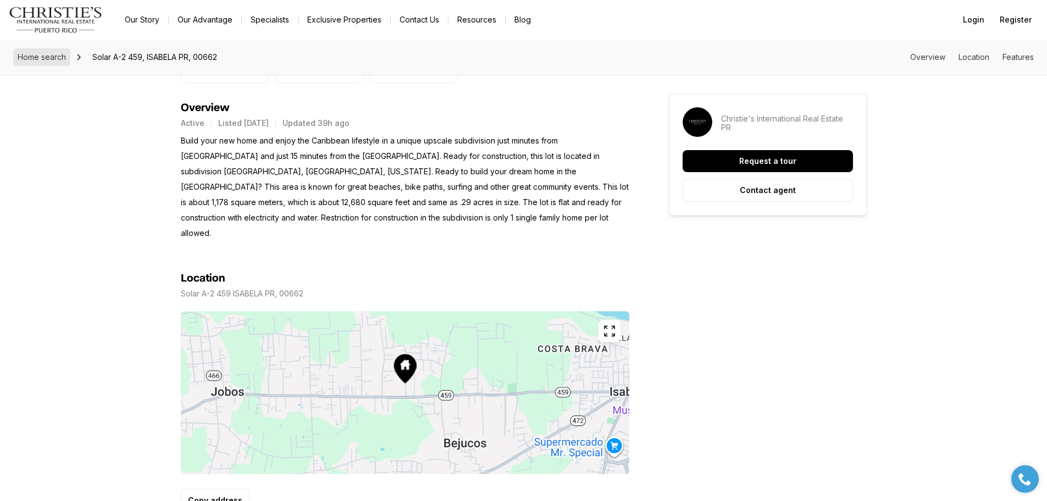
click at [46, 56] on span "Home search" at bounding box center [42, 56] width 48 height 9
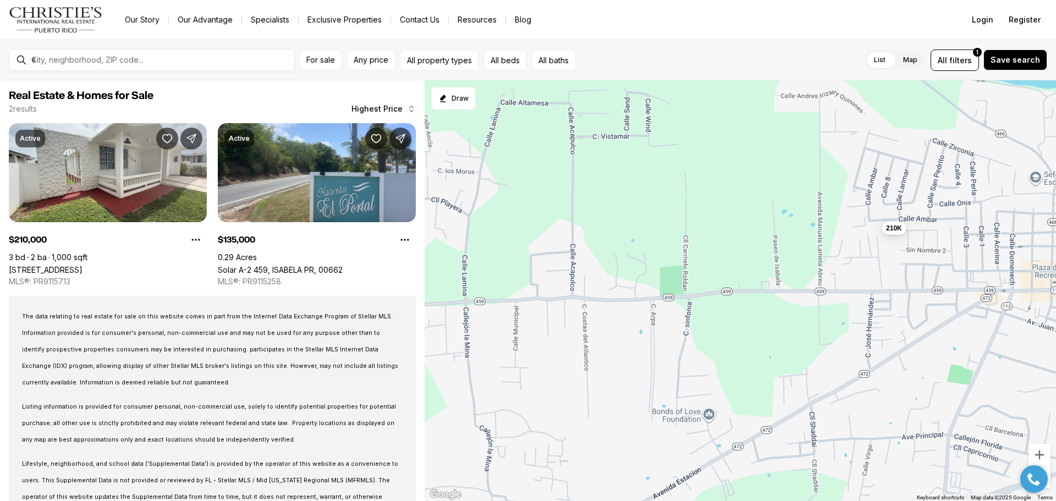
drag, startPoint x: 845, startPoint y: 206, endPoint x: 724, endPoint y: 308, distance: 158.1
click at [724, 308] on div "210K 135K" at bounding box center [739, 290] width 631 height 421
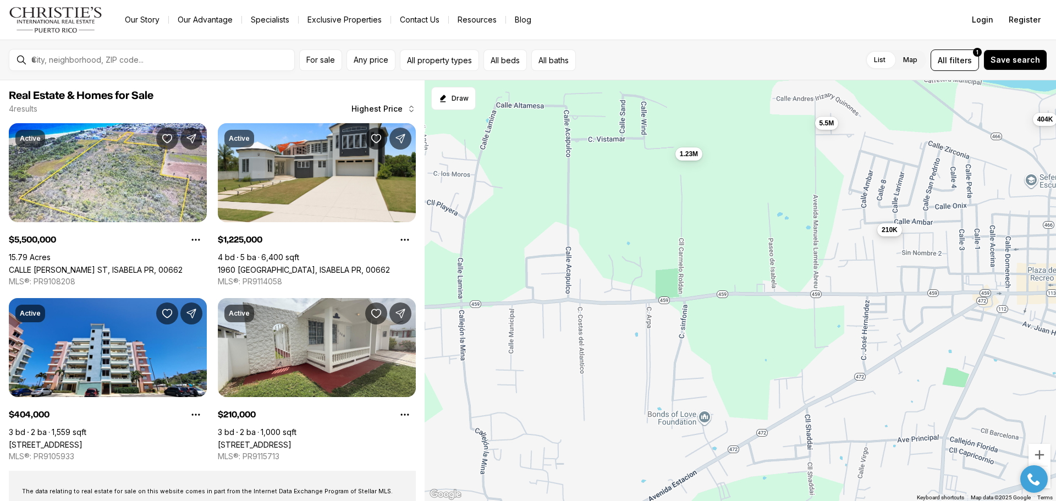
click at [892, 232] on span "210K" at bounding box center [889, 229] width 16 height 9
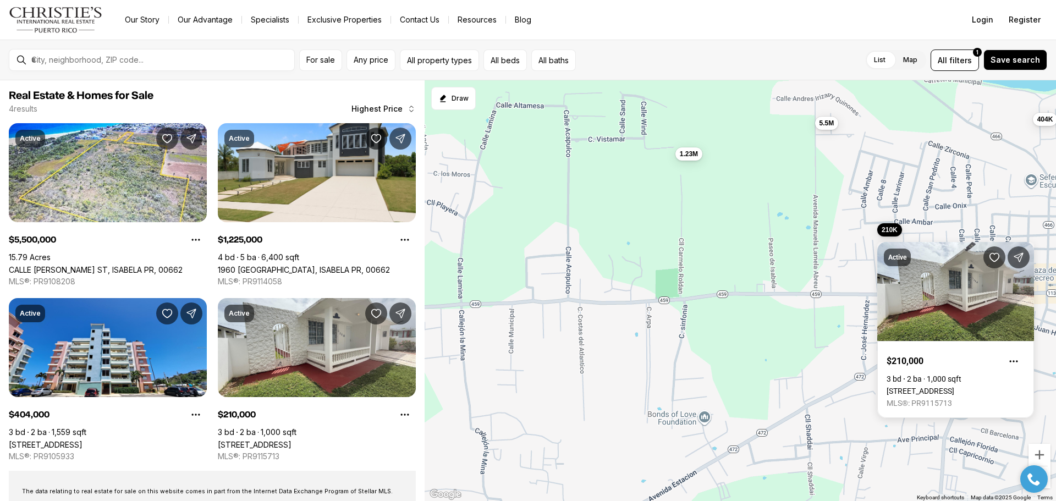
click at [773, 299] on div "210K 5.5M 1.23M 404K" at bounding box center [739, 290] width 631 height 421
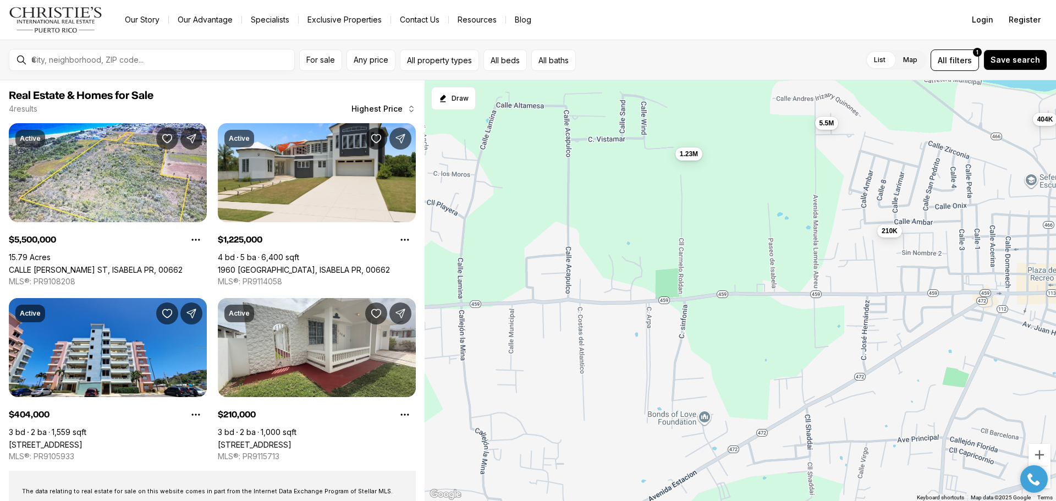
click at [664, 316] on div "210K 5.5M 1.23M 404K" at bounding box center [739, 290] width 631 height 421
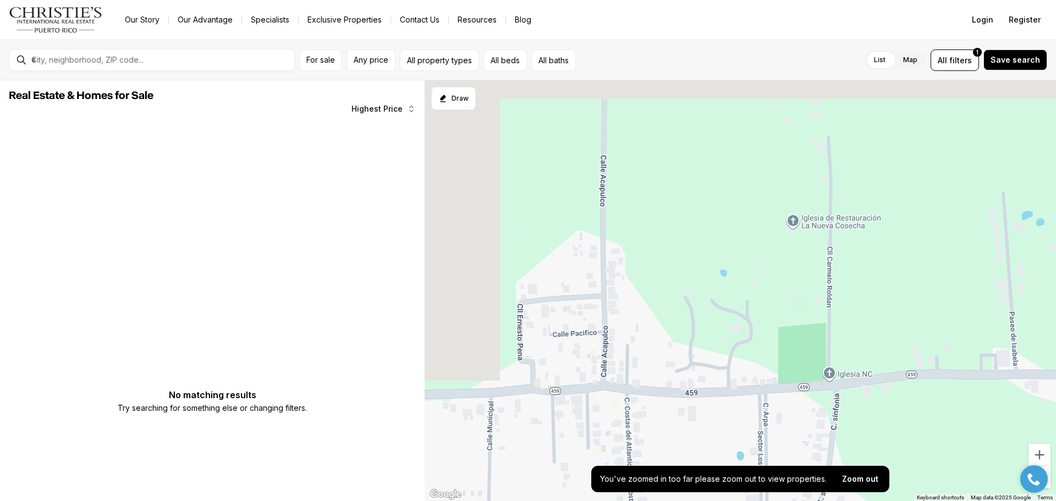
drag, startPoint x: 803, startPoint y: 390, endPoint x: 940, endPoint y: 453, distance: 150.4
click at [940, 453] on div at bounding box center [739, 290] width 631 height 421
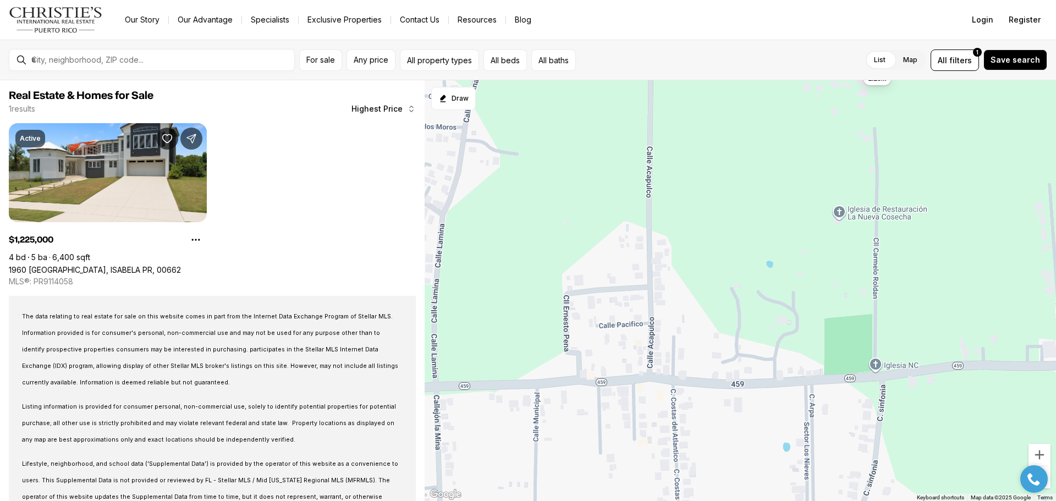
drag, startPoint x: 556, startPoint y: 411, endPoint x: 592, endPoint y: 396, distance: 39.2
click at [592, 396] on div "1.23M" at bounding box center [739, 290] width 631 height 421
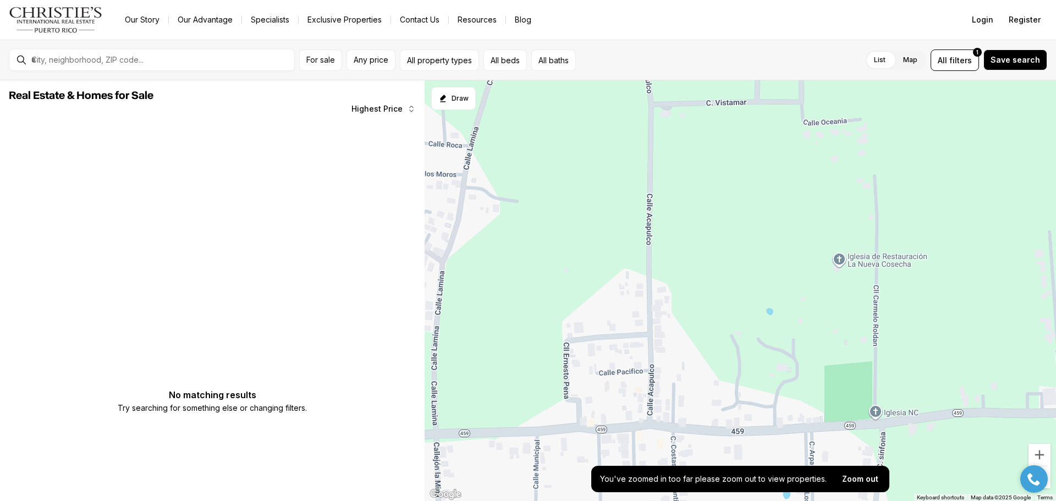
drag, startPoint x: 718, startPoint y: 238, endPoint x: 718, endPoint y: 291, distance: 52.8
click at [718, 291] on div at bounding box center [739, 290] width 631 height 421
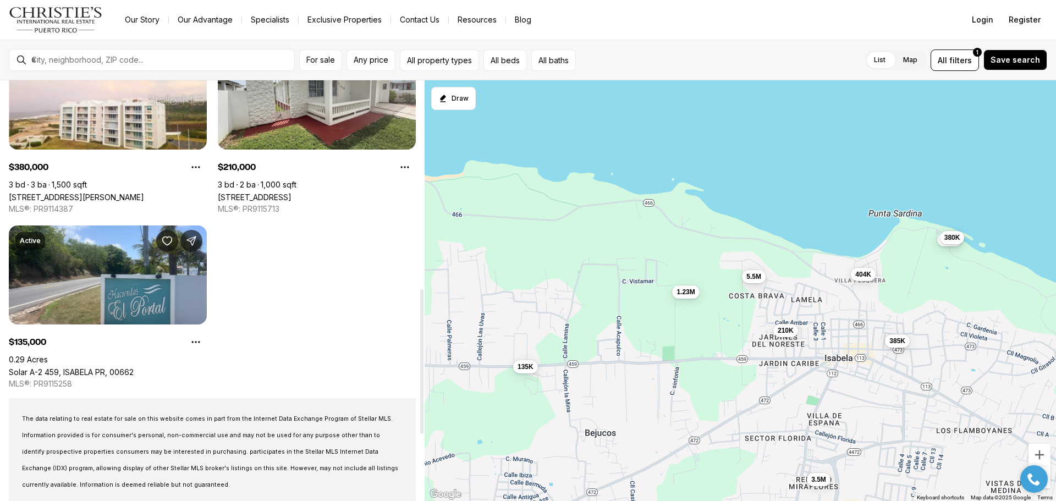
scroll to position [605, 0]
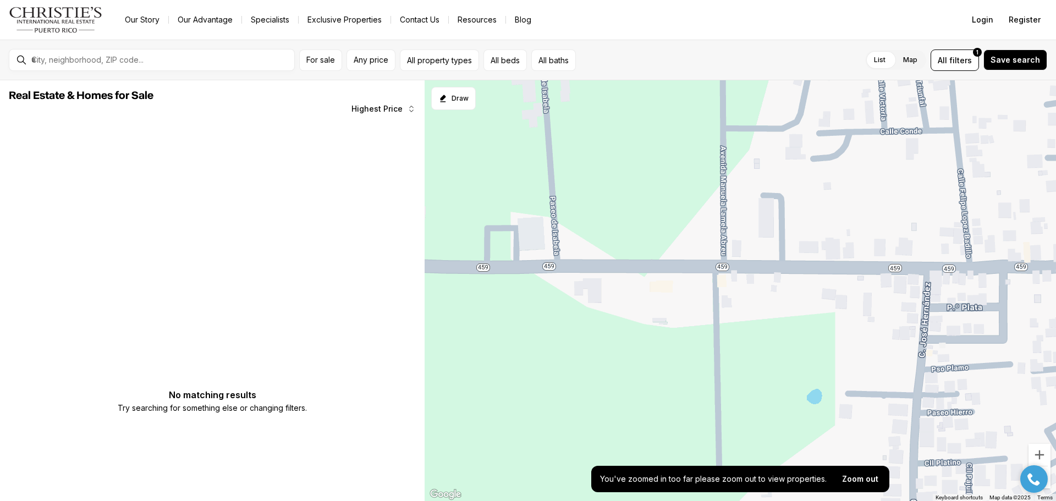
drag, startPoint x: 908, startPoint y: 166, endPoint x: 894, endPoint y: 310, distance: 144.8
click at [894, 310] on div at bounding box center [739, 290] width 631 height 421
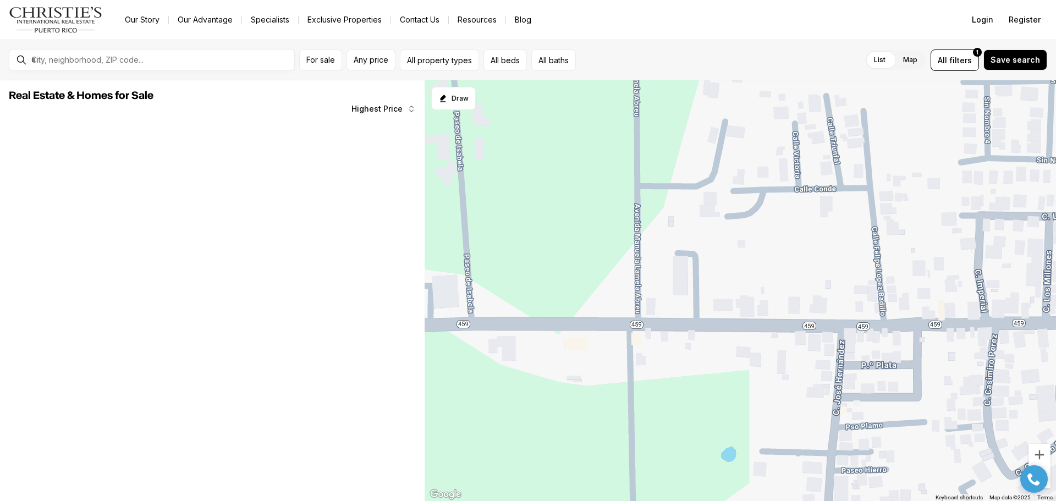
drag, startPoint x: 894, startPoint y: 310, endPoint x: 803, endPoint y: 370, distance: 108.7
click at [803, 370] on div at bounding box center [739, 290] width 631 height 421
